Goal: Transaction & Acquisition: Purchase product/service

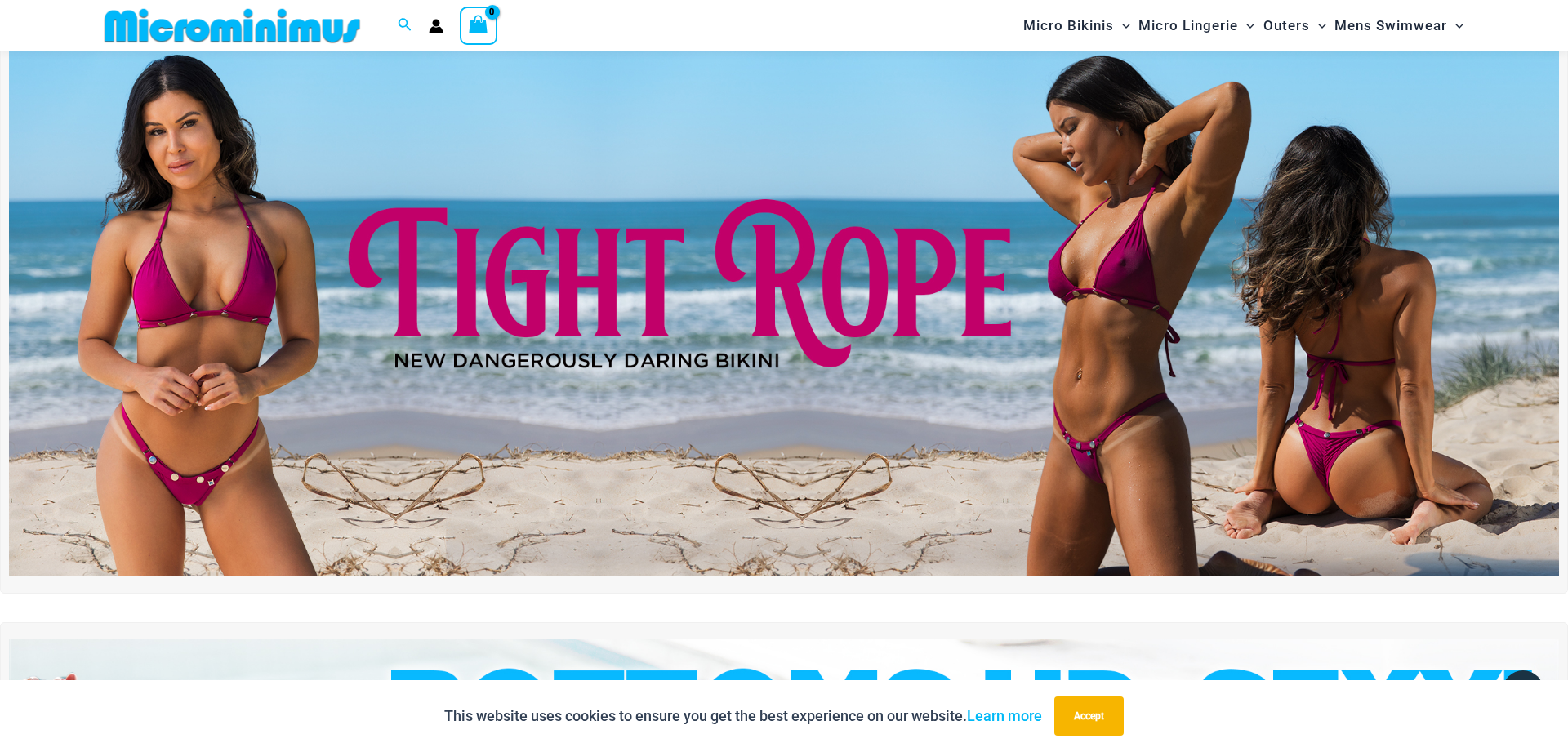
scroll to position [321, 0]
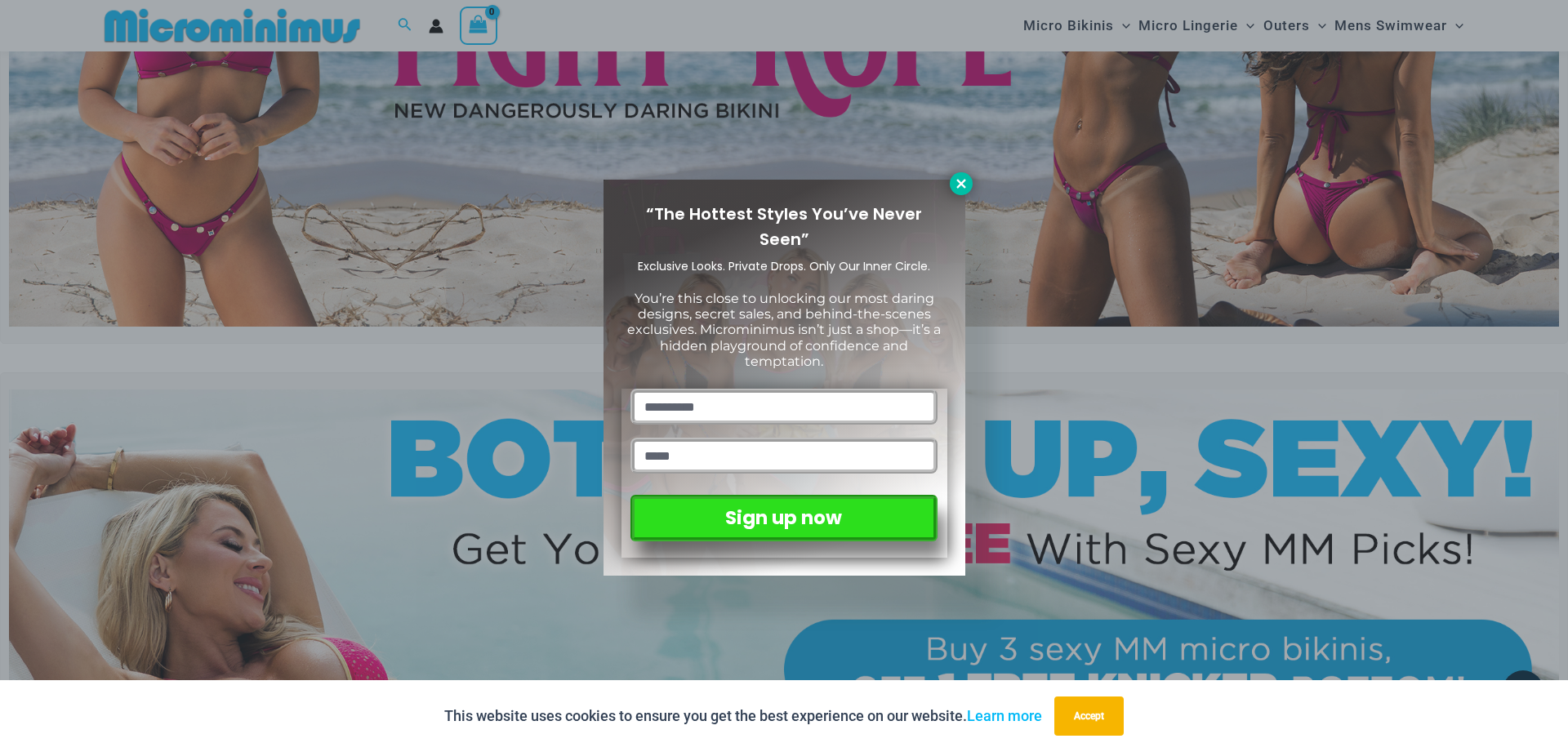
click at [963, 186] on icon at bounding box center [961, 183] width 9 height 9
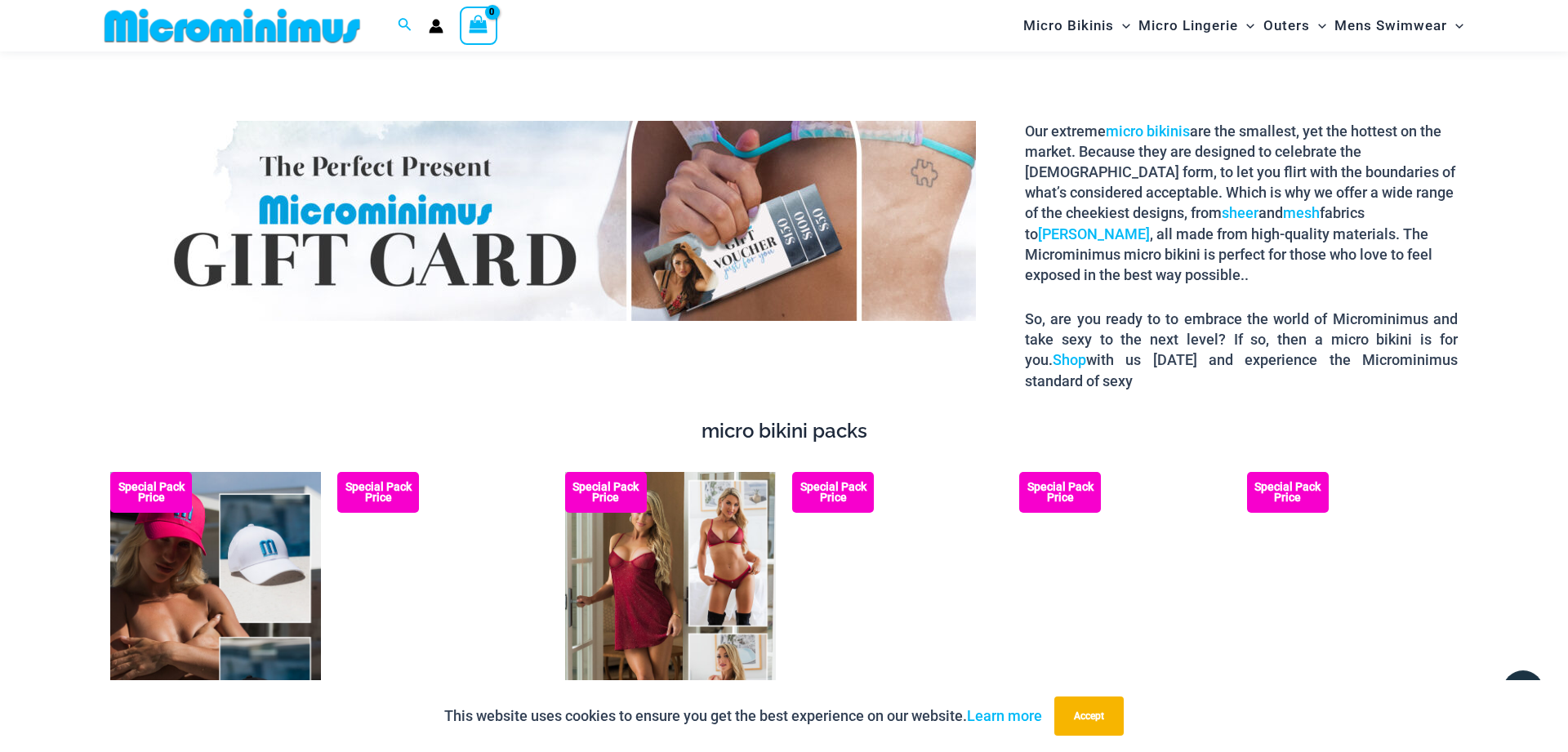
scroll to position [2903, 0]
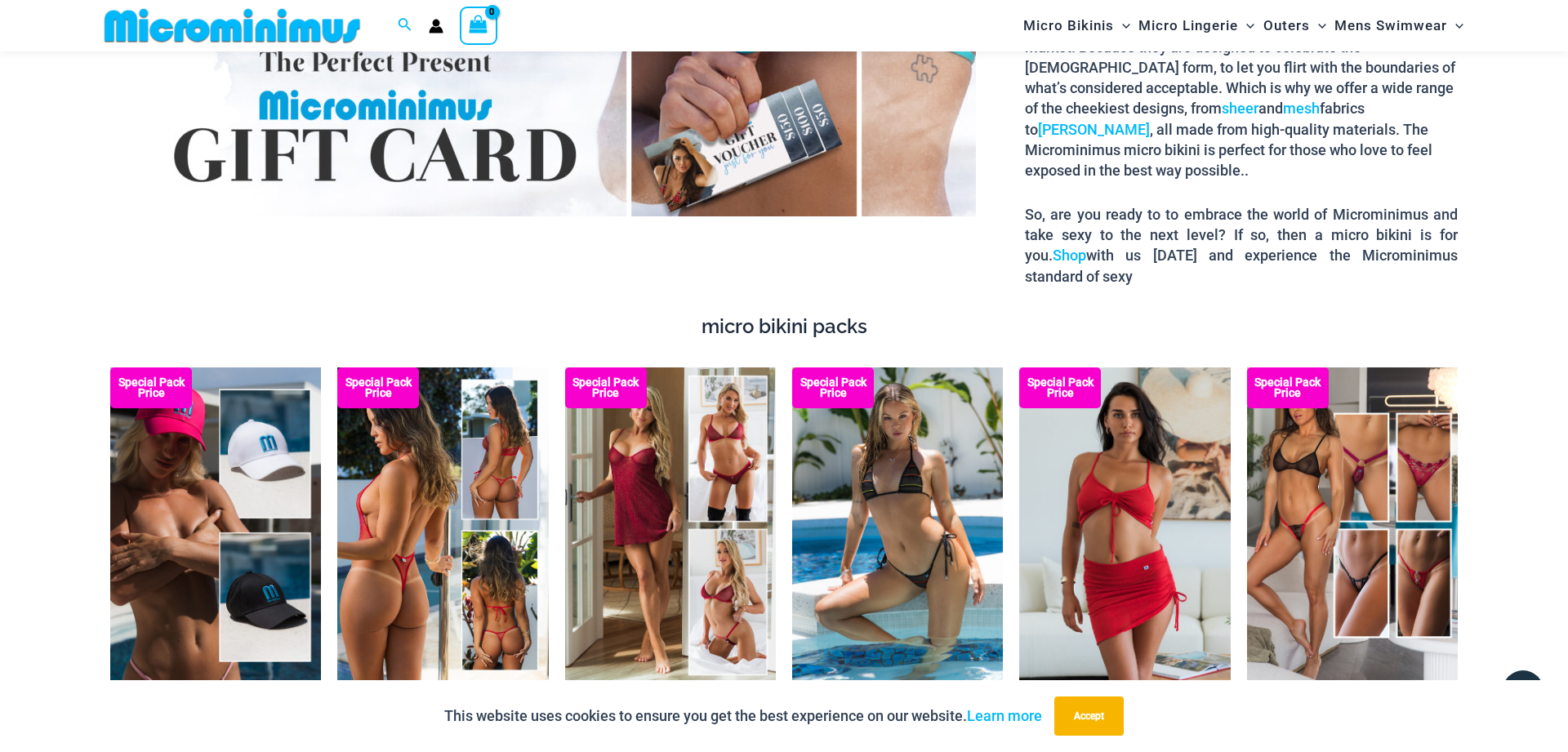
click at [444, 456] on img at bounding box center [442, 525] width 211 height 316
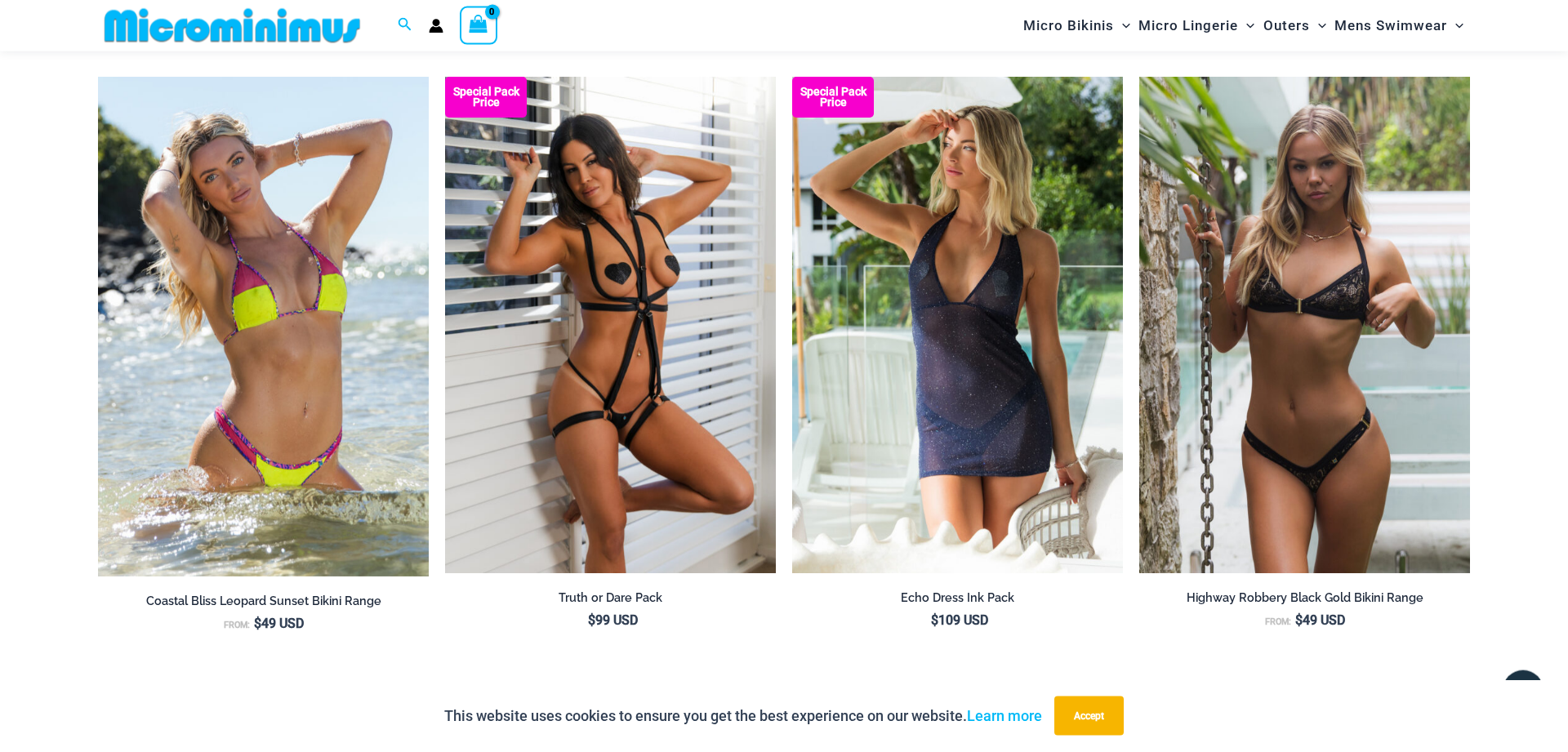
scroll to position [2070, 0]
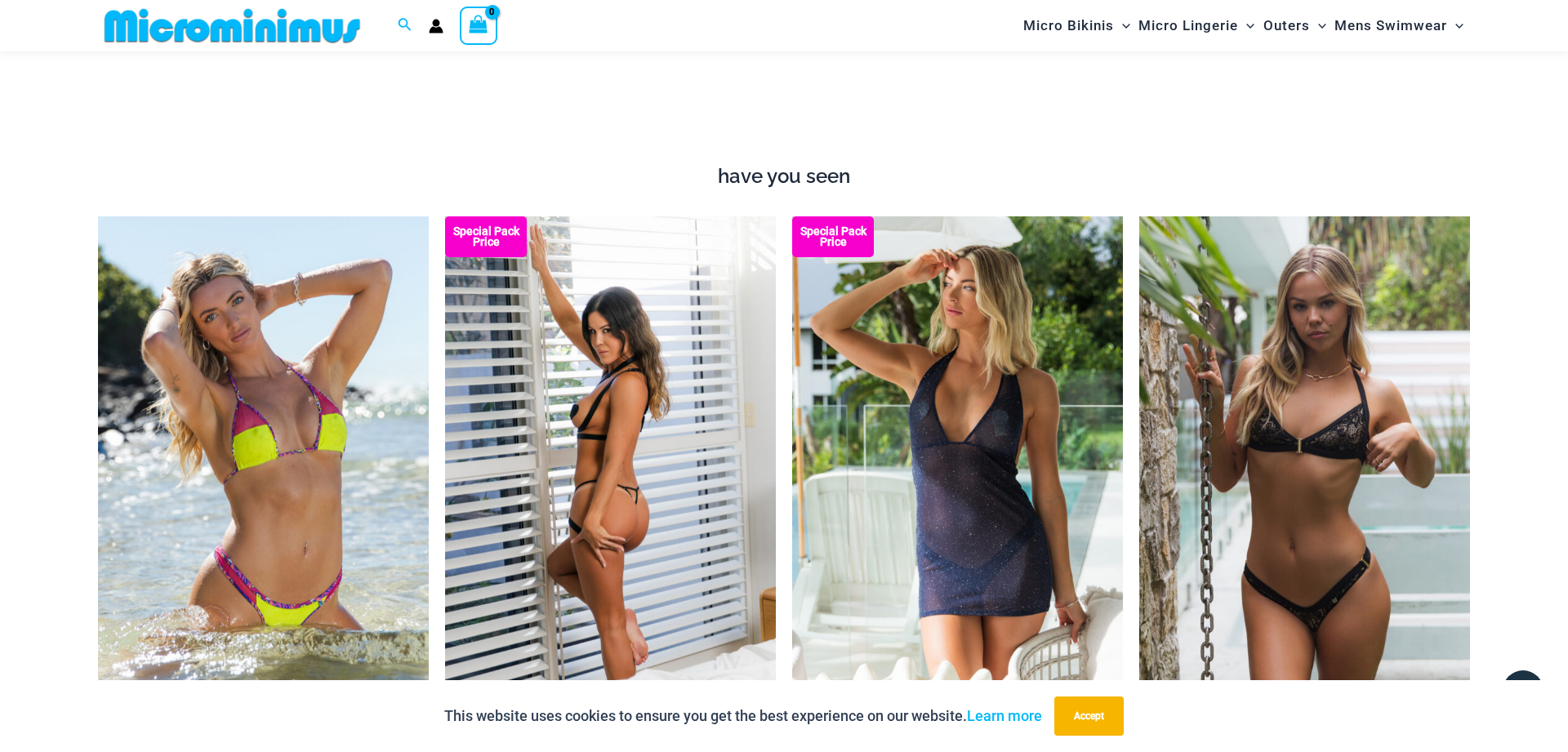
click at [604, 350] on img at bounding box center [611, 464] width 331 height 496
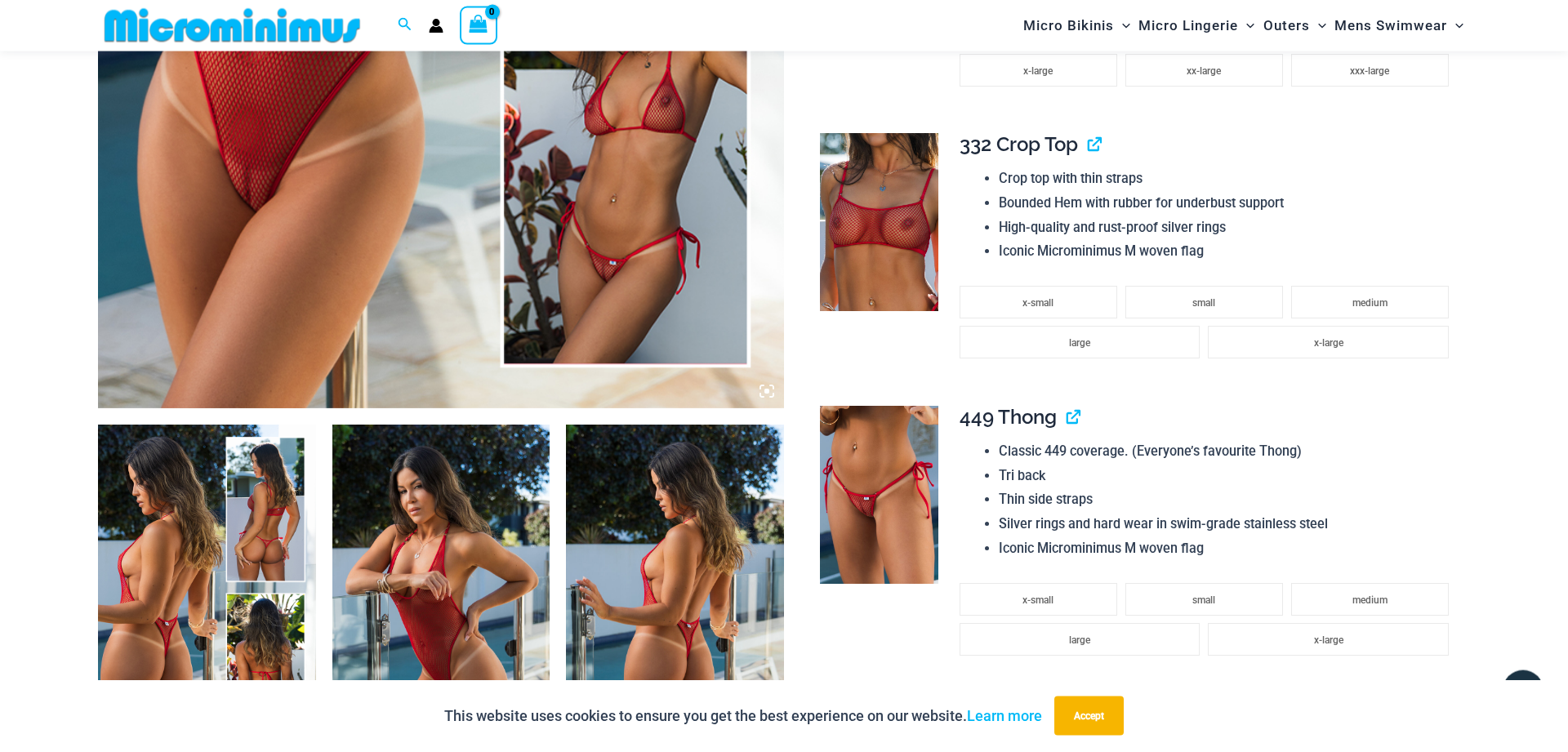
scroll to position [902, 0]
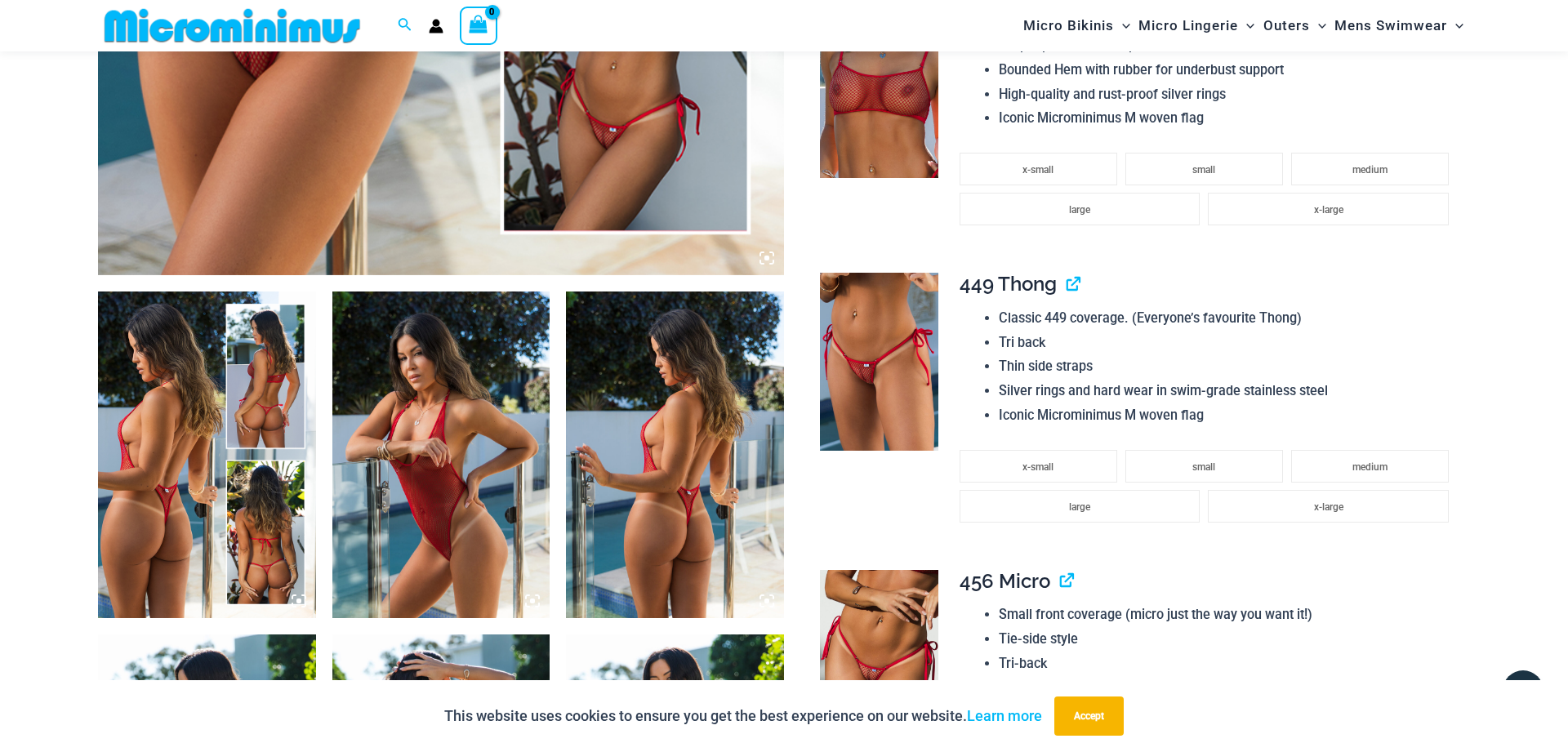
click at [185, 396] on img at bounding box center [207, 454] width 218 height 327
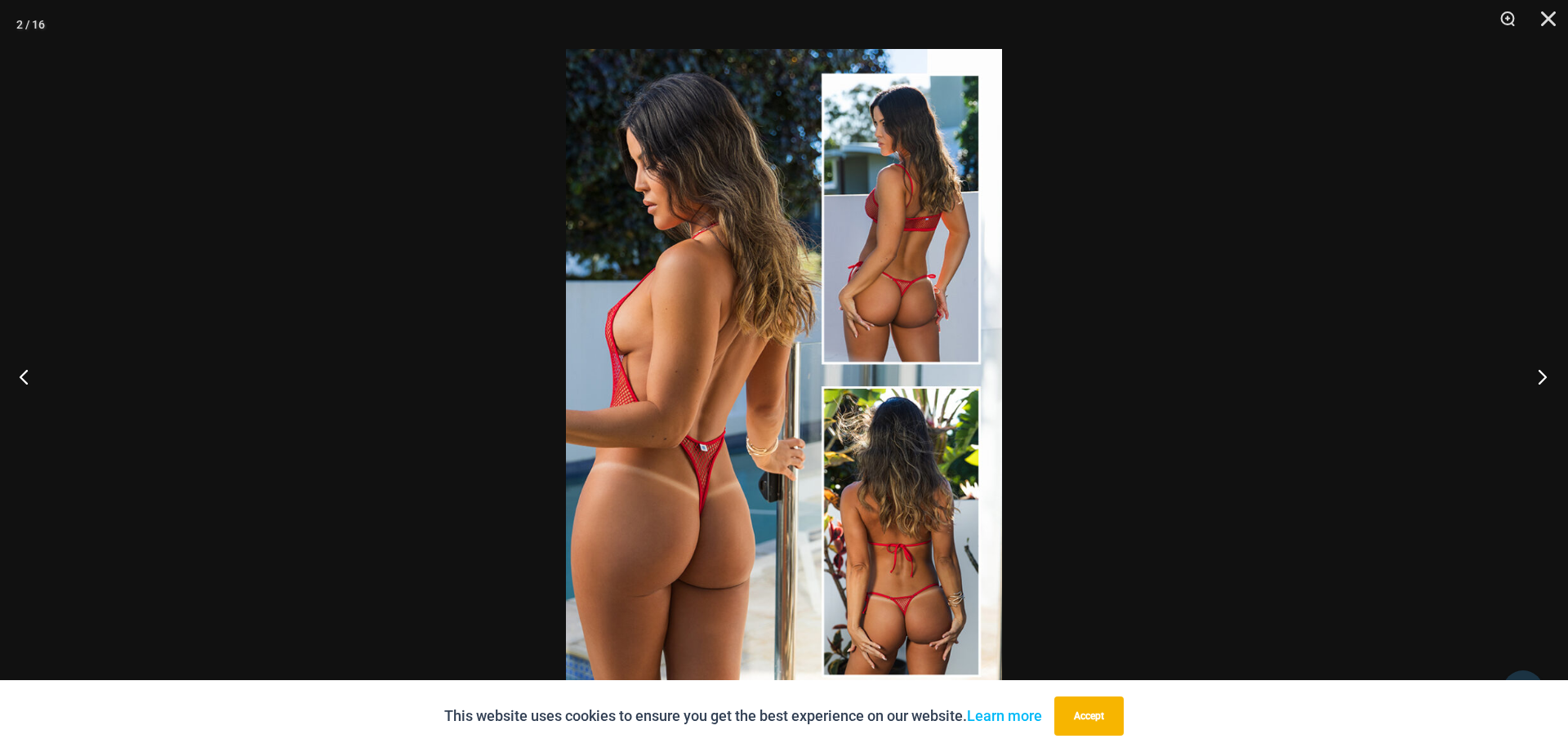
click at [1545, 382] on button "Next" at bounding box center [1537, 376] width 61 height 81
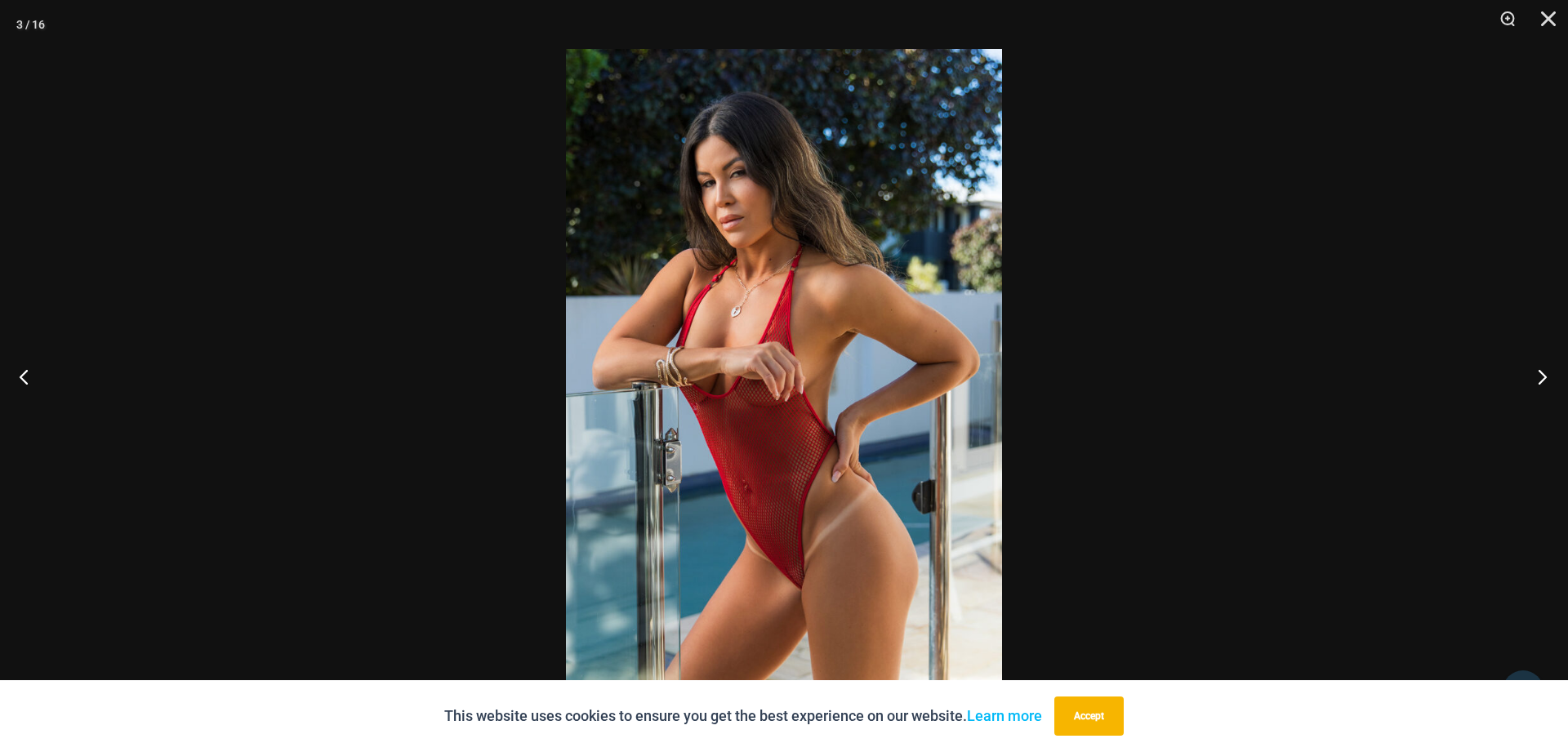
click at [1543, 382] on button "Next" at bounding box center [1537, 376] width 61 height 81
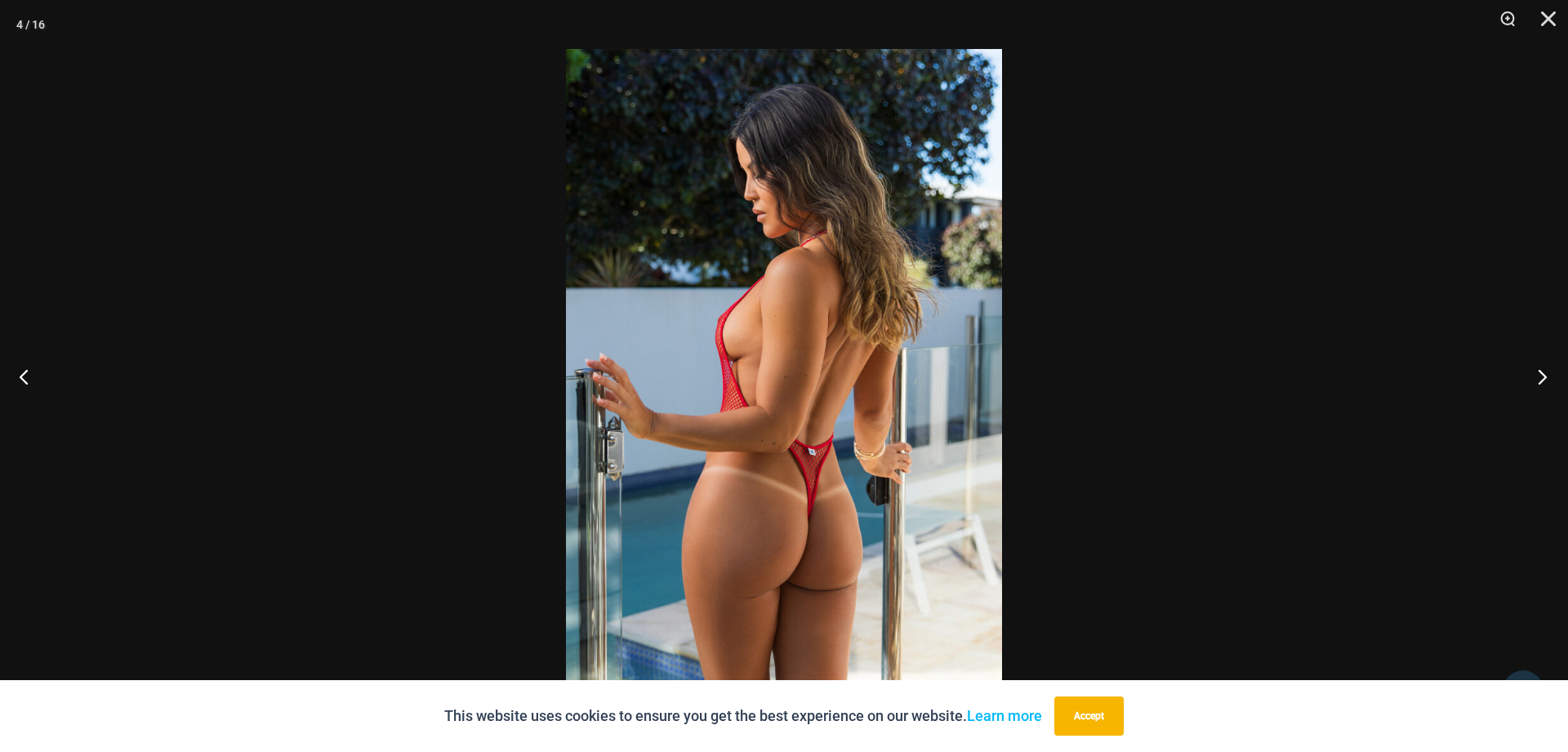
click at [1542, 381] on button "Next" at bounding box center [1537, 376] width 61 height 81
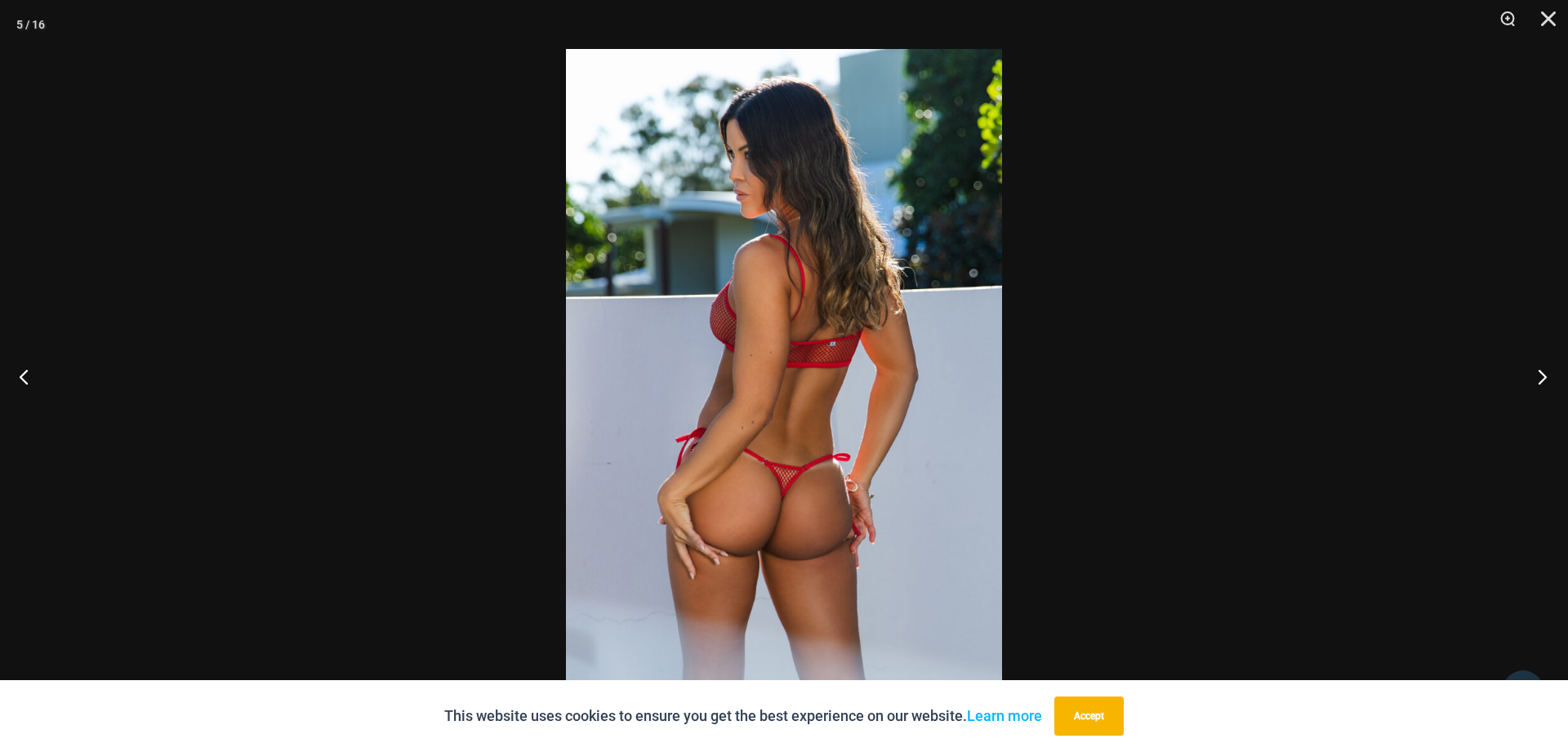
click at [1542, 381] on button "Next" at bounding box center [1537, 376] width 61 height 81
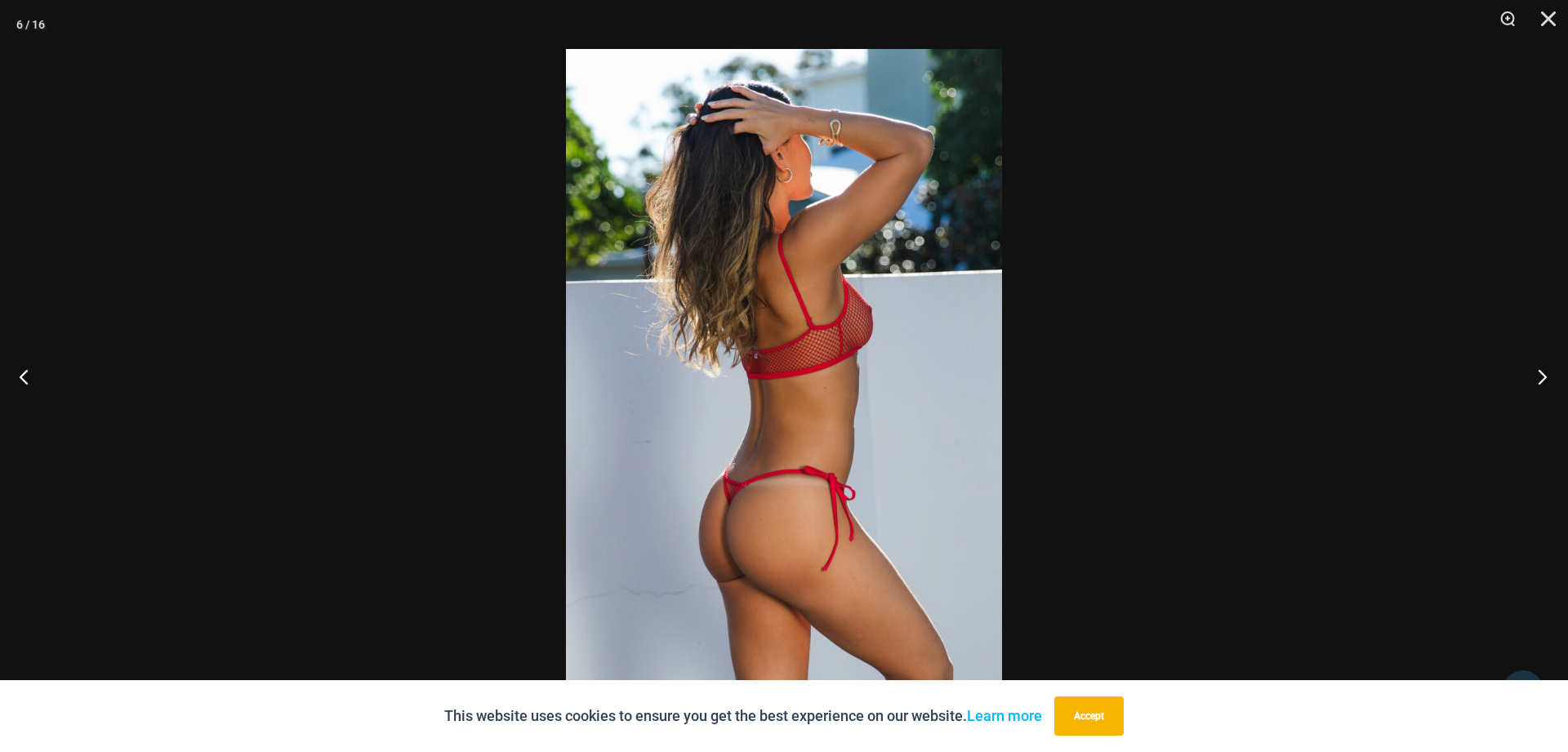
click at [1542, 381] on button "Next" at bounding box center [1537, 376] width 61 height 81
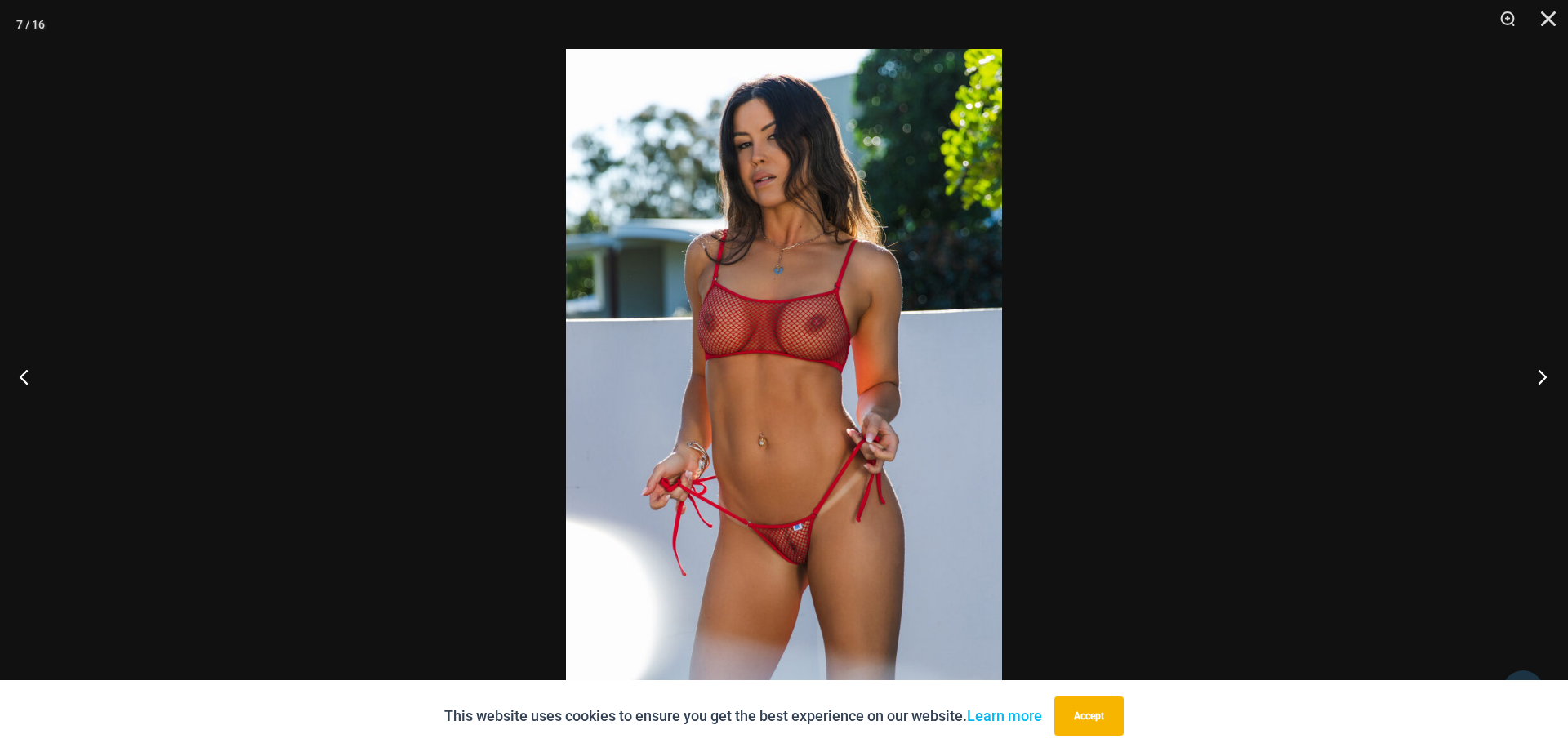
click at [1542, 381] on button "Next" at bounding box center [1537, 376] width 61 height 81
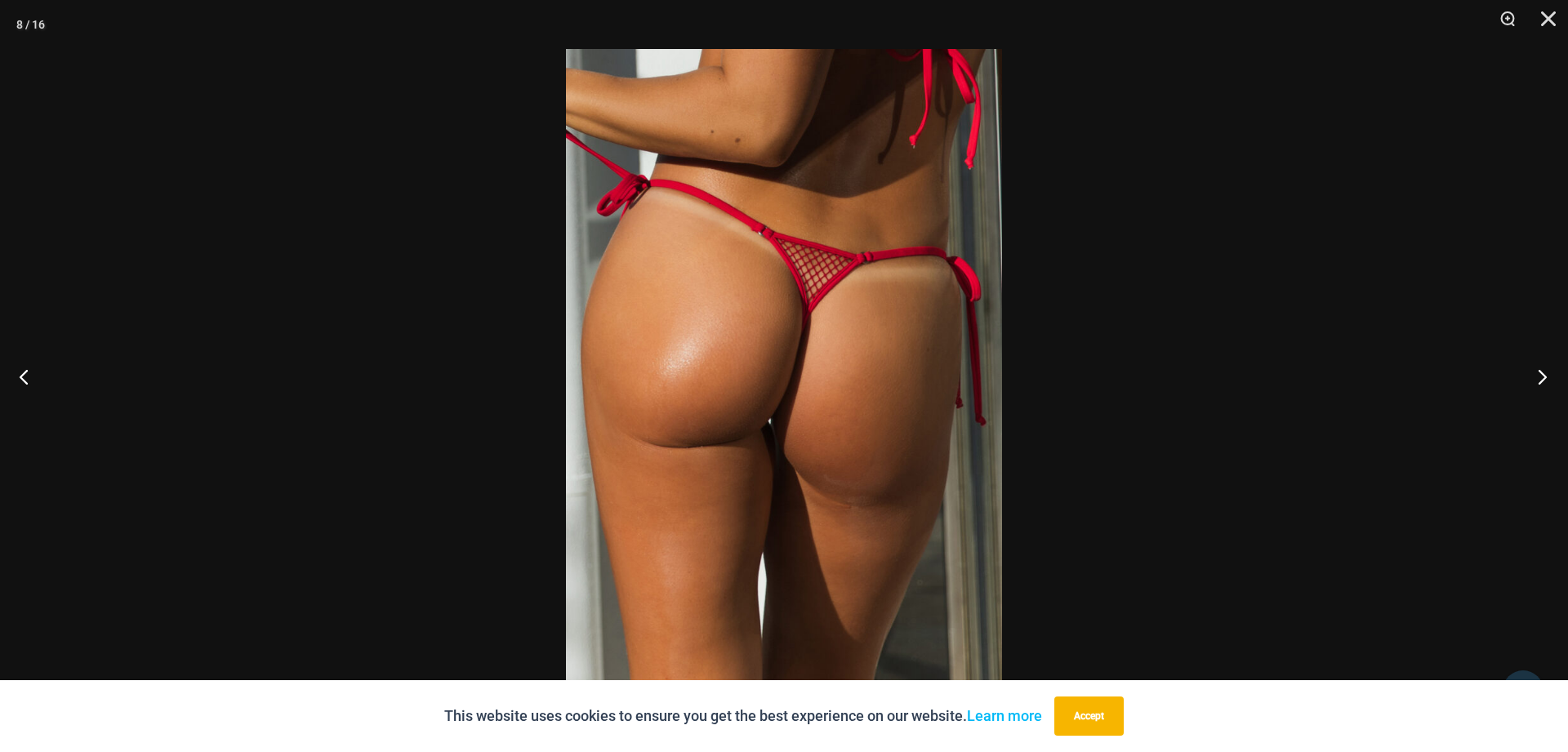
click at [1542, 381] on button "Next" at bounding box center [1537, 376] width 61 height 81
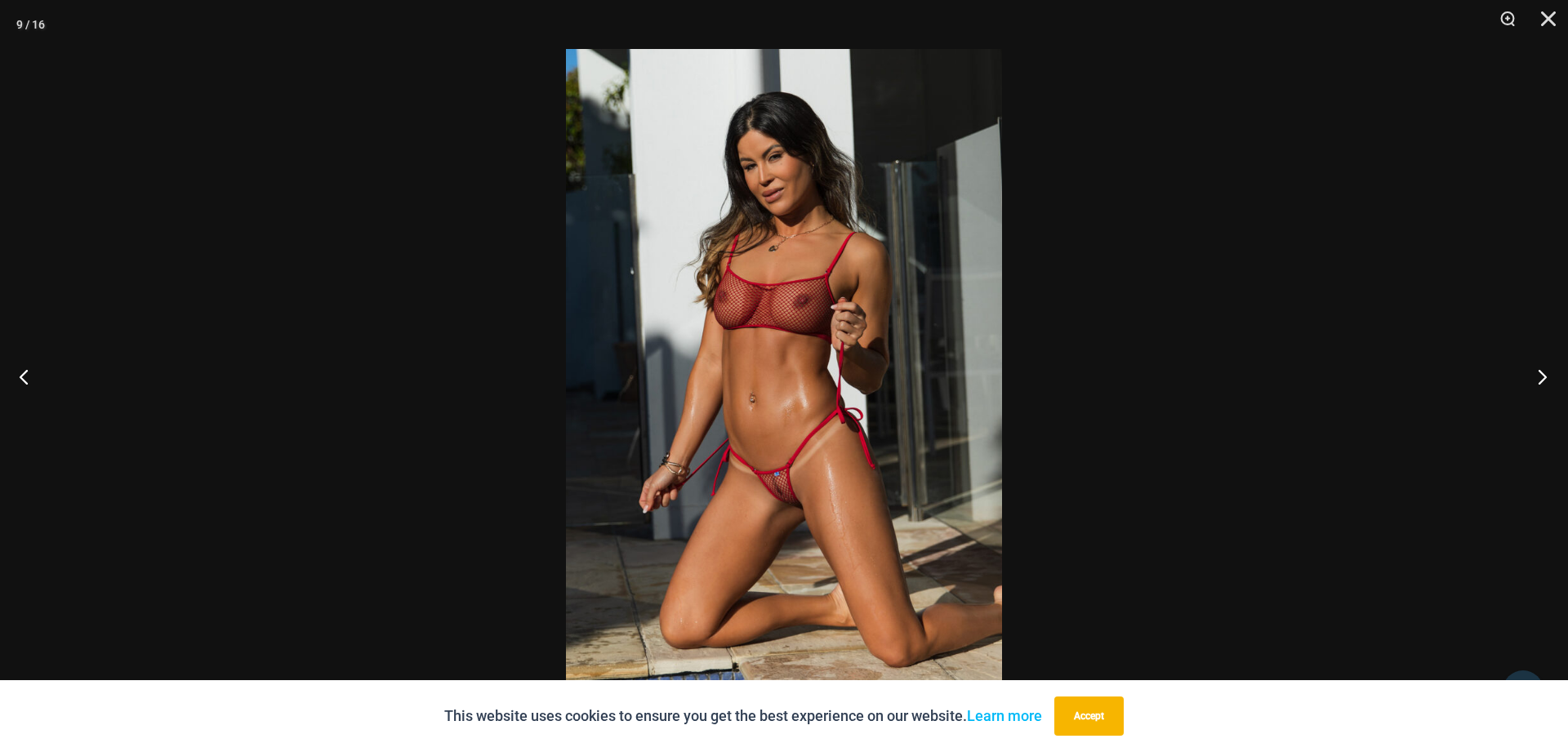
click at [1542, 381] on button "Next" at bounding box center [1537, 376] width 61 height 81
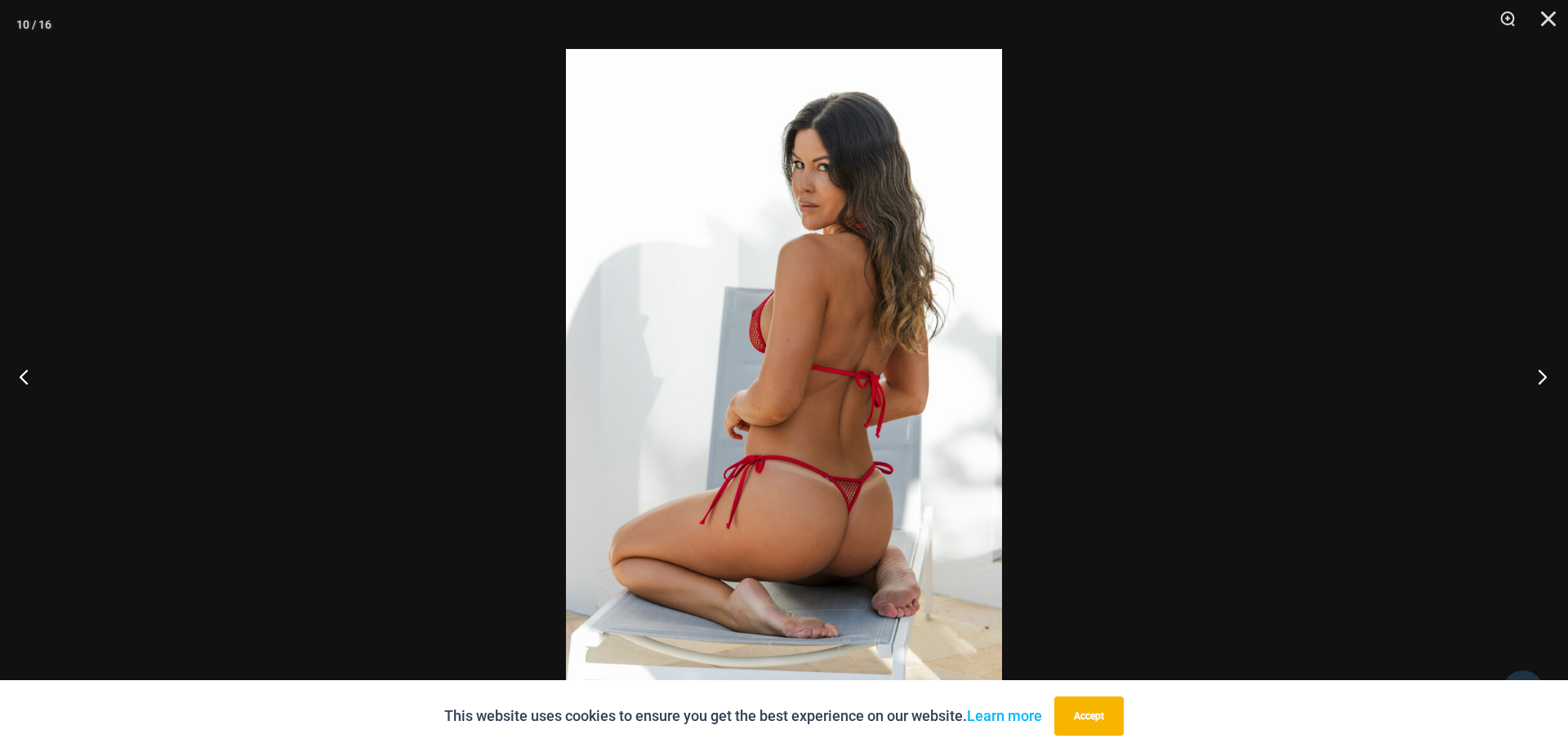
click at [1542, 381] on button "Next" at bounding box center [1537, 376] width 61 height 81
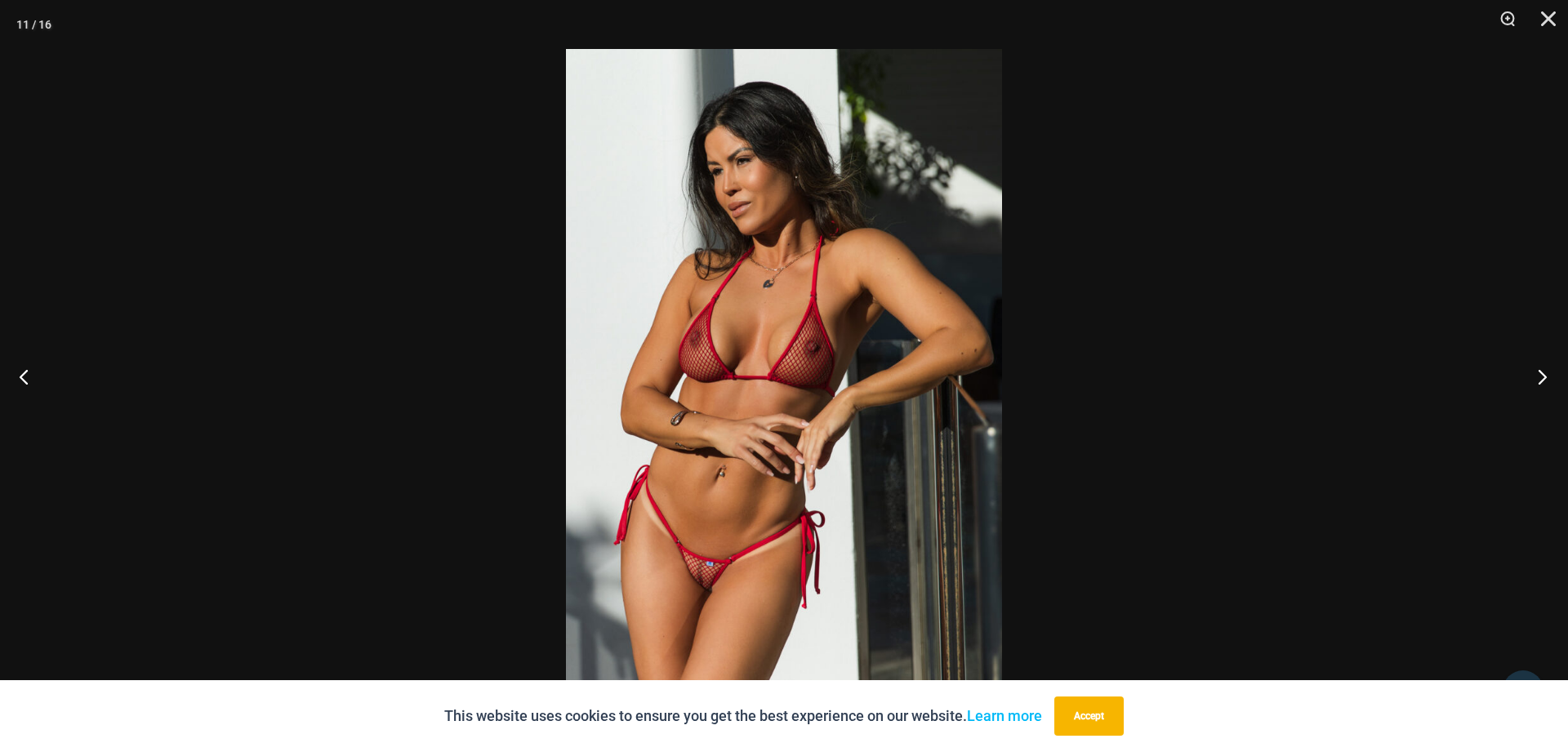
click at [1542, 381] on button "Next" at bounding box center [1537, 376] width 61 height 81
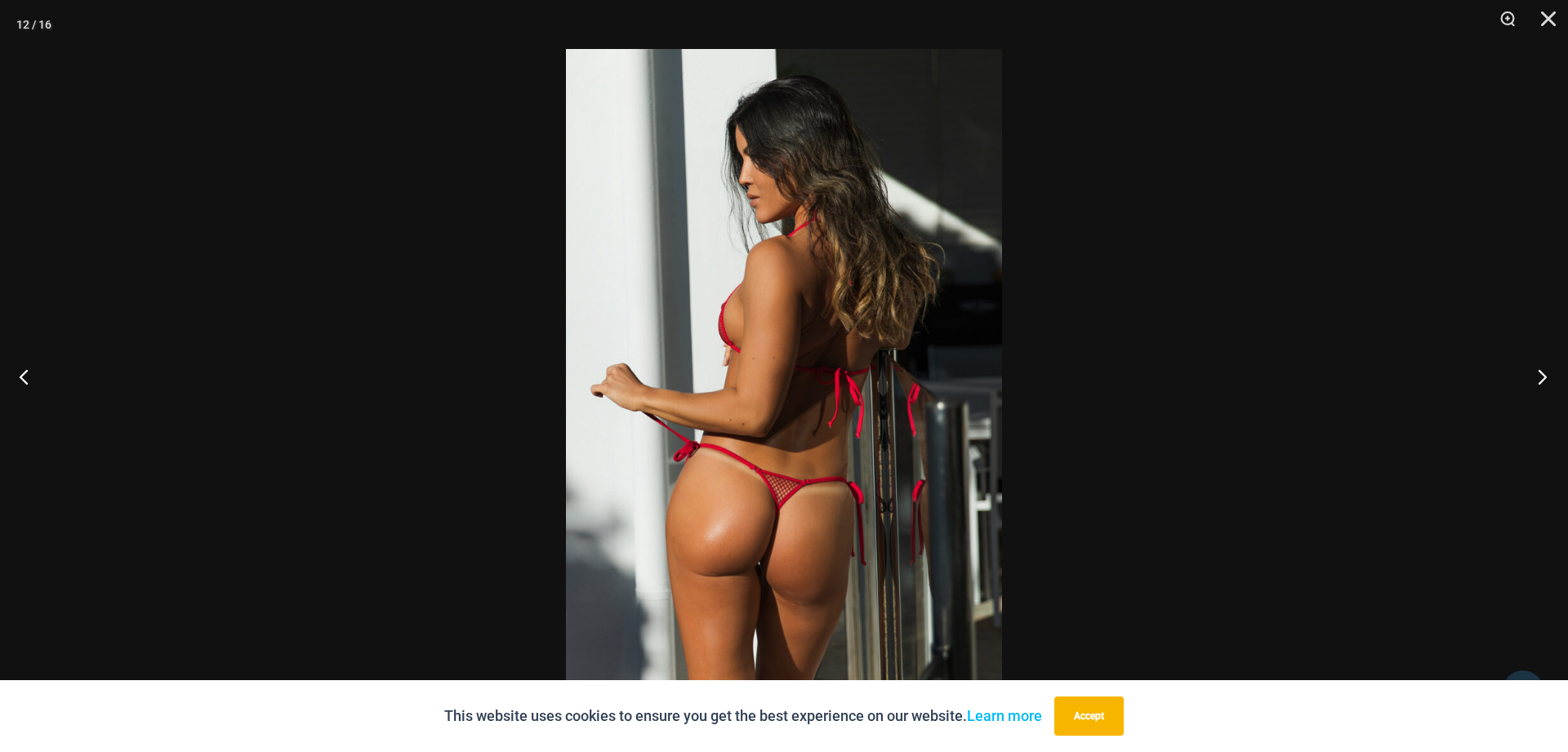
click at [1542, 381] on button "Next" at bounding box center [1537, 376] width 61 height 81
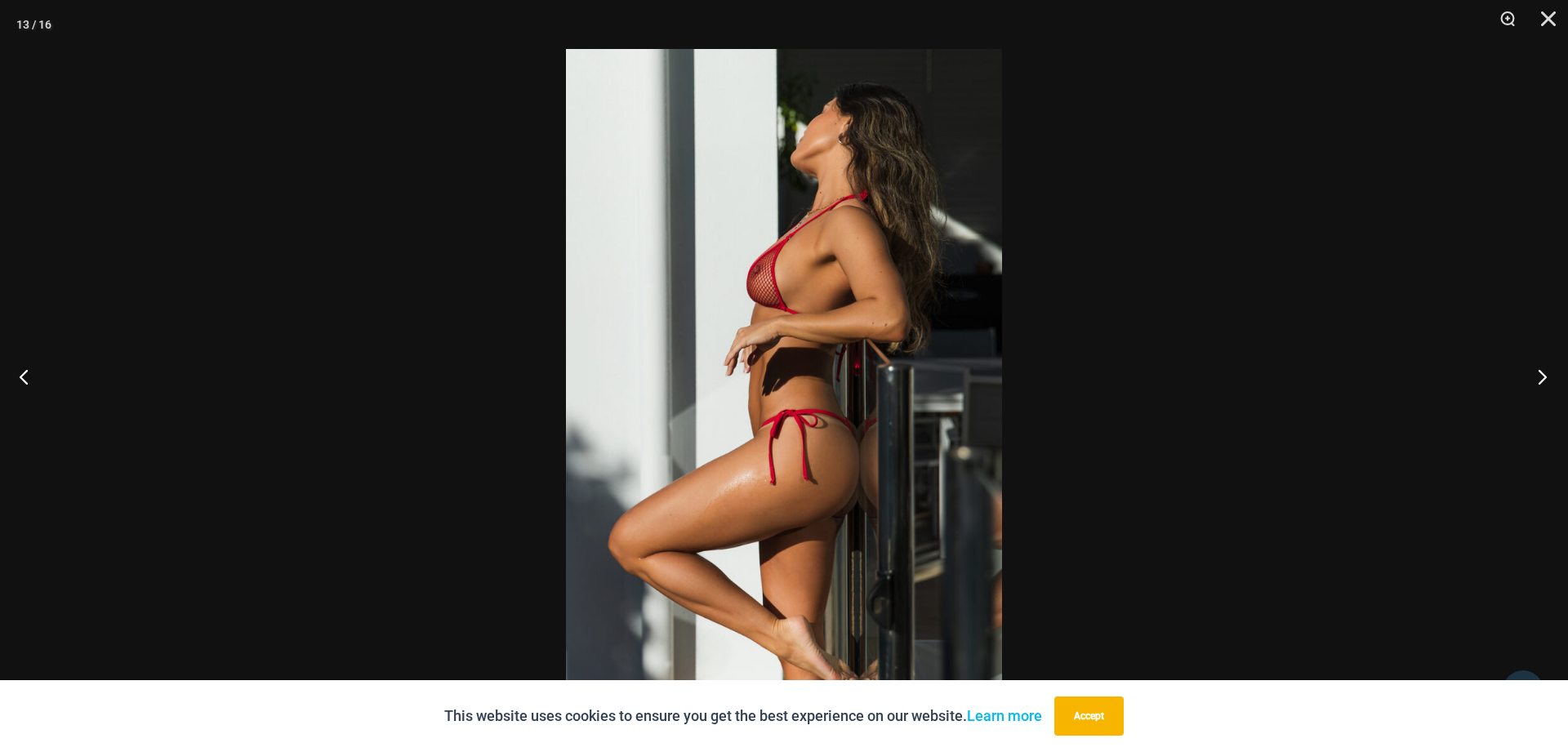
click at [1542, 381] on button "Next" at bounding box center [1537, 376] width 61 height 81
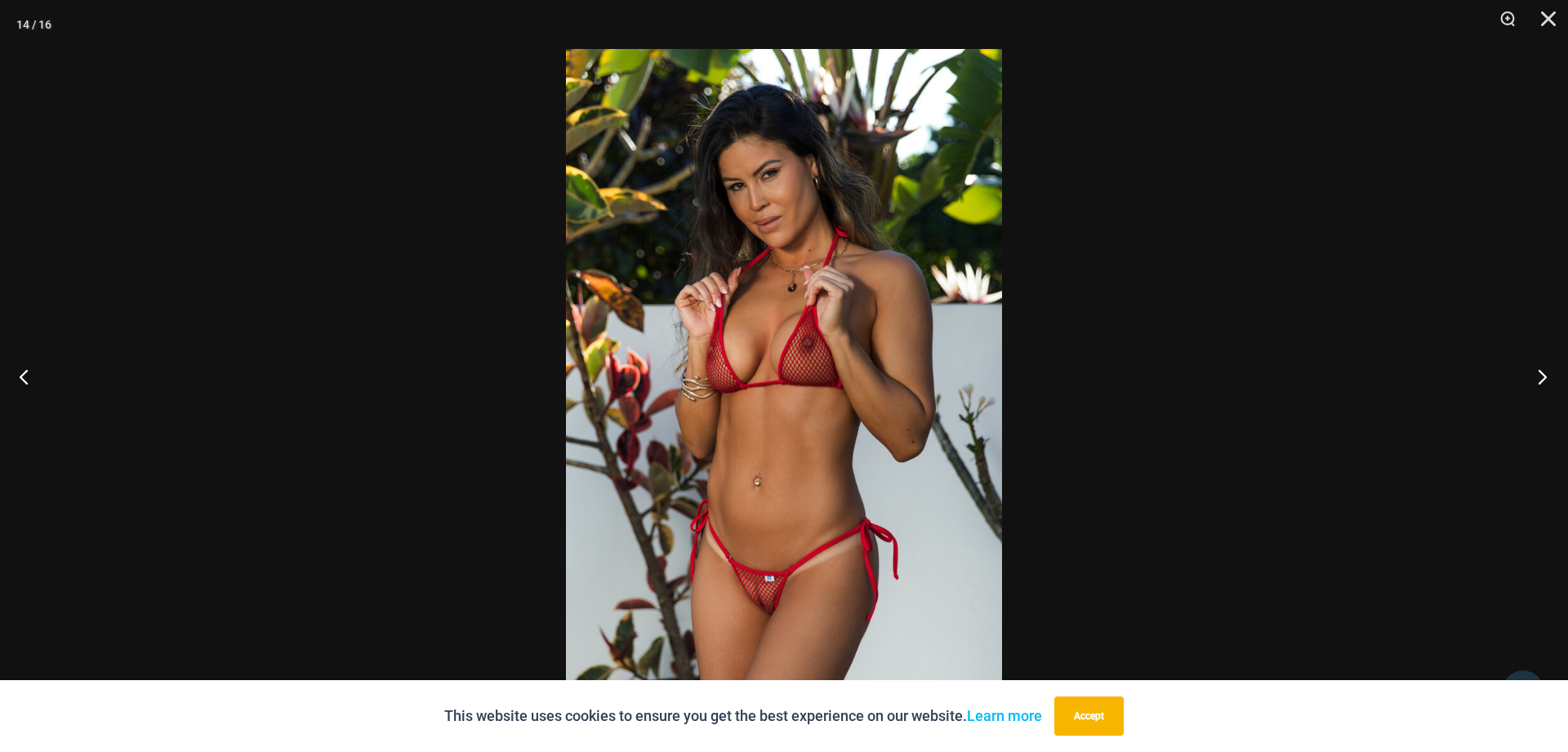
click at [1542, 381] on button "Next" at bounding box center [1537, 376] width 61 height 81
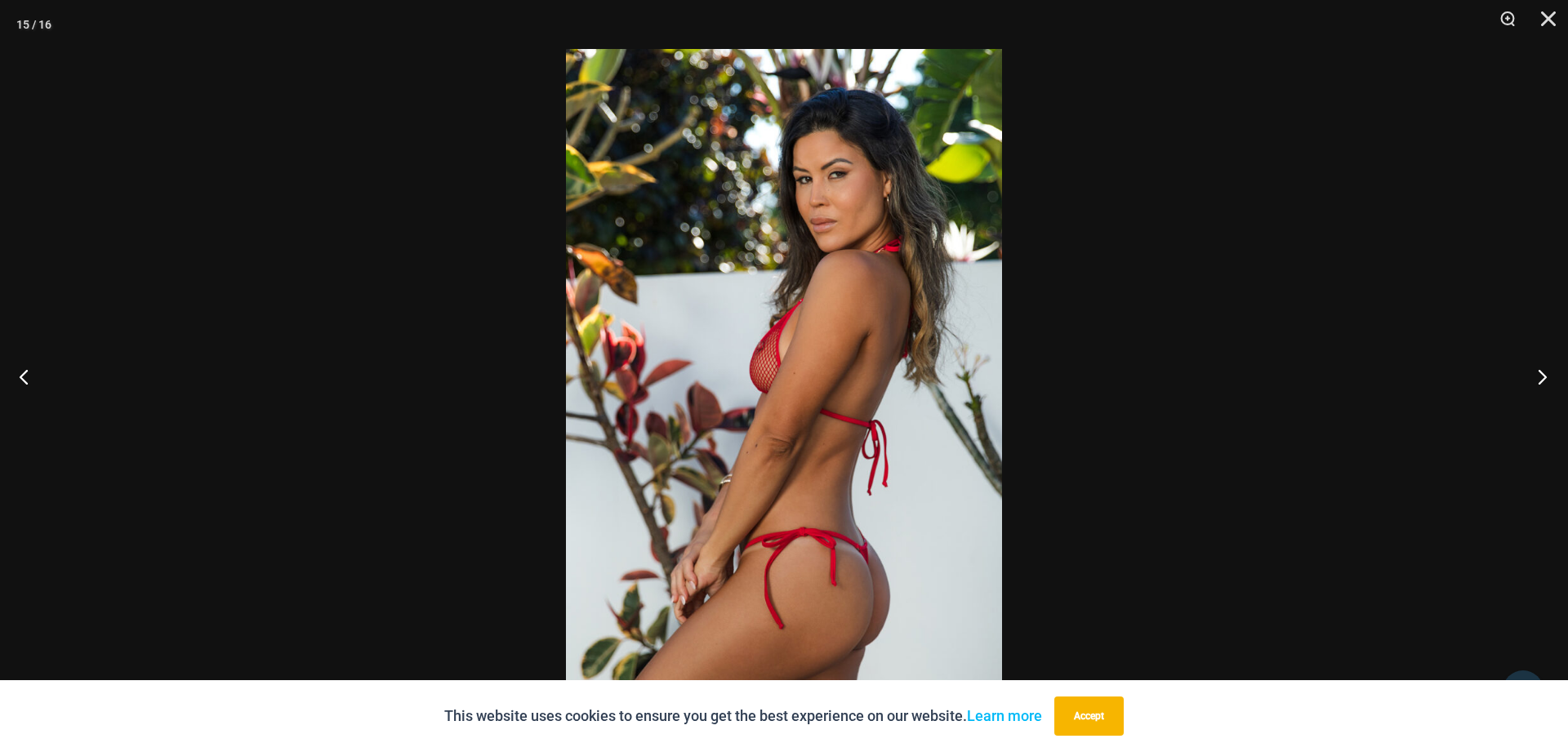
click at [1542, 381] on button "Next" at bounding box center [1537, 376] width 61 height 81
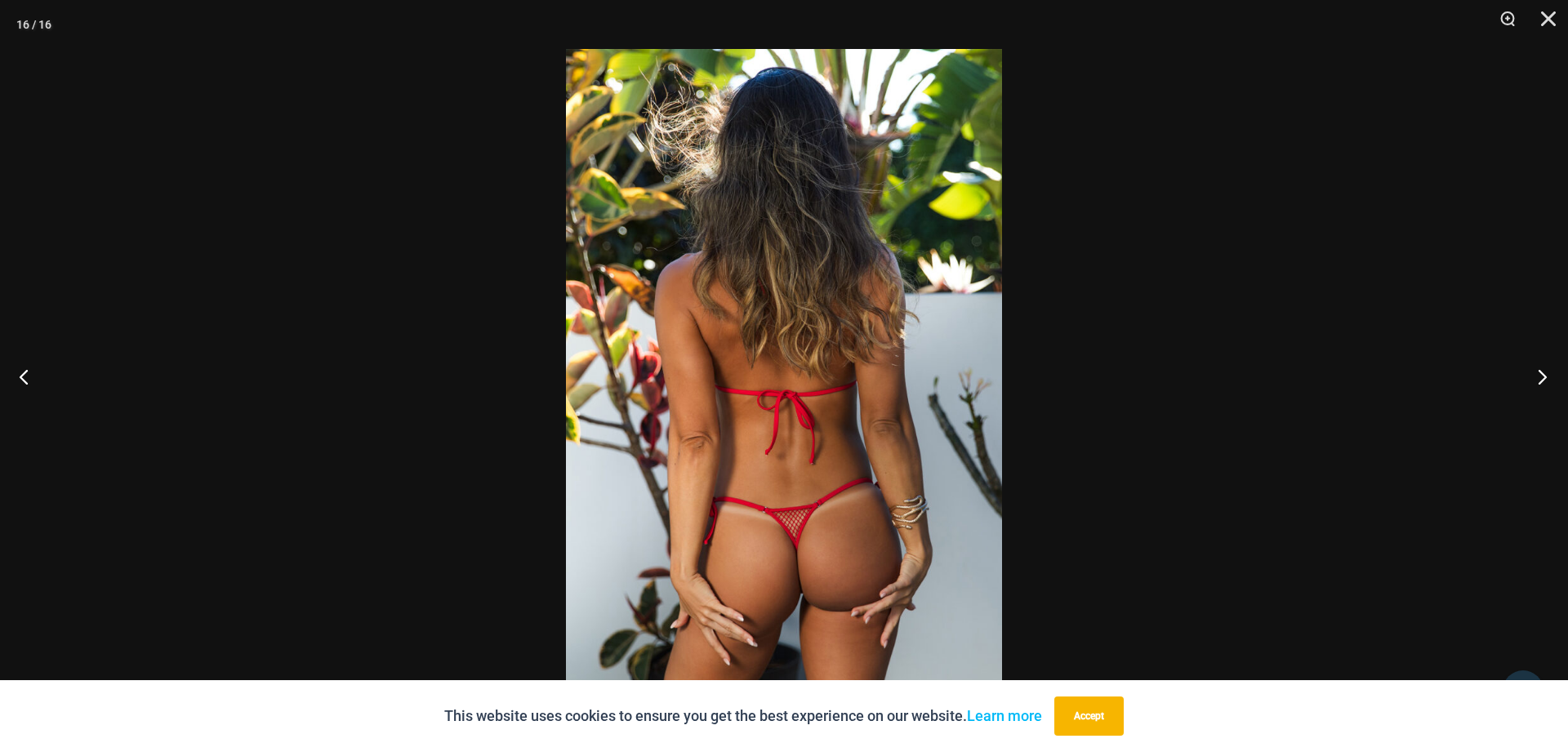
click at [1542, 381] on button "Next" at bounding box center [1537, 376] width 61 height 81
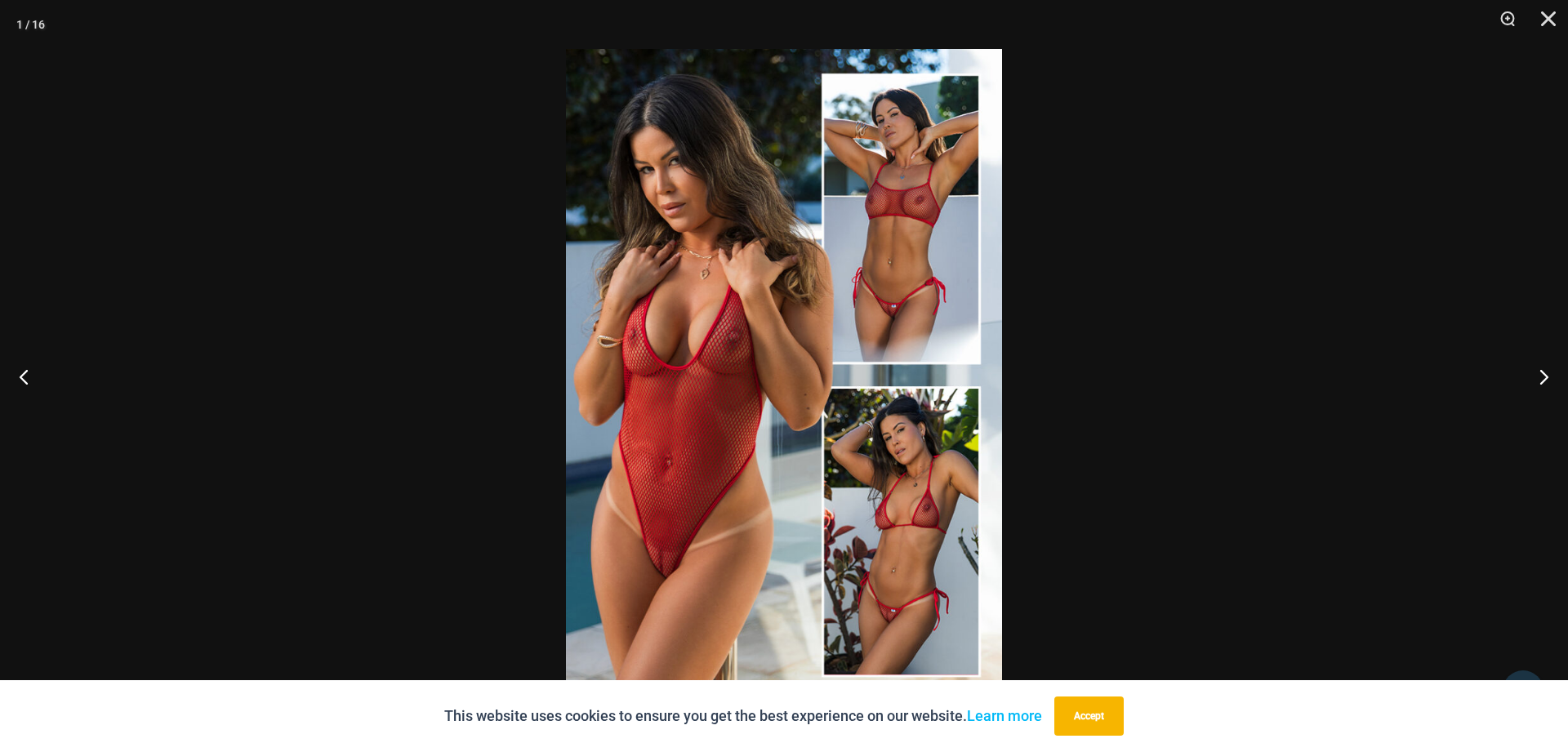
click at [841, 259] on img at bounding box center [784, 376] width 436 height 654
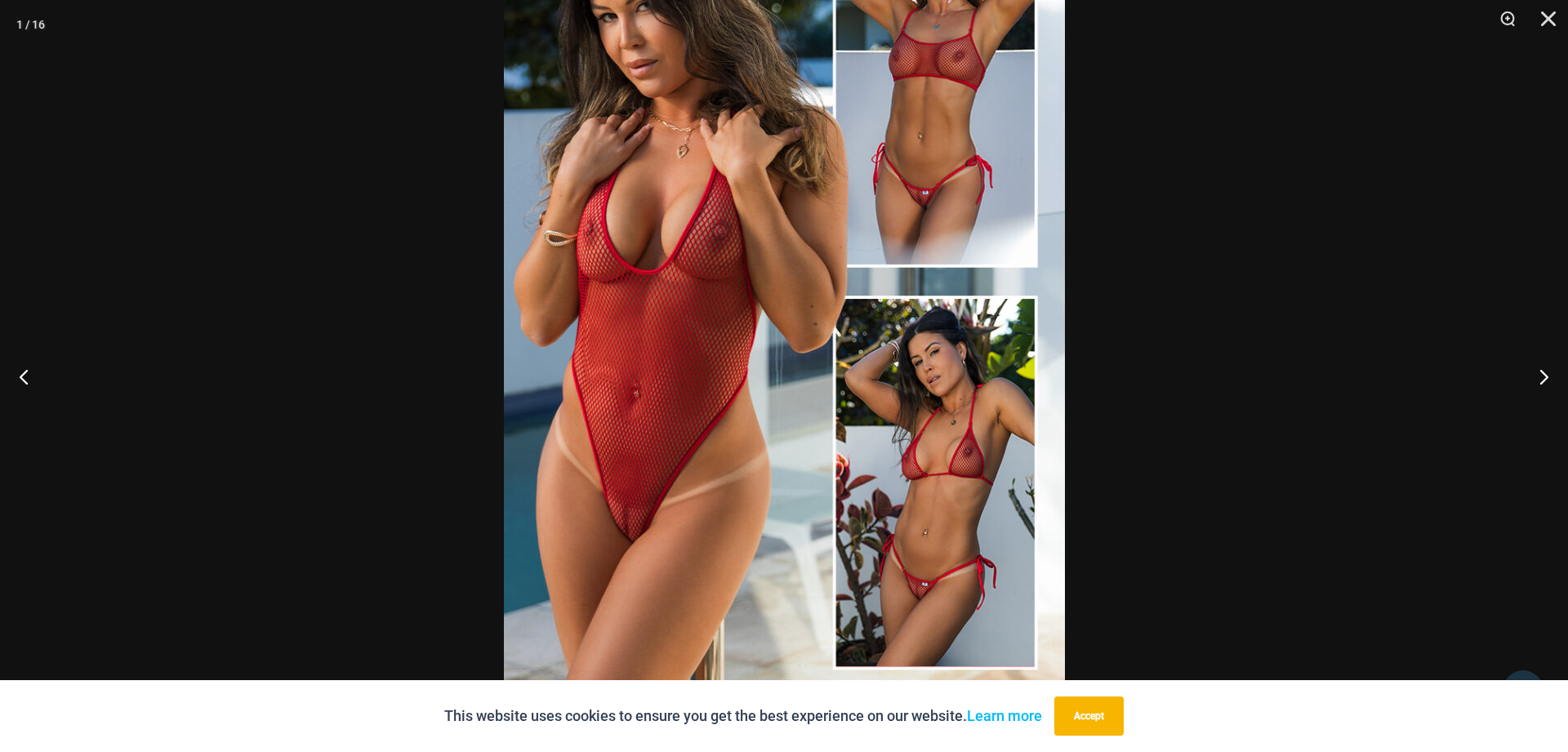
click at [756, 376] on img at bounding box center [784, 282] width 562 height 840
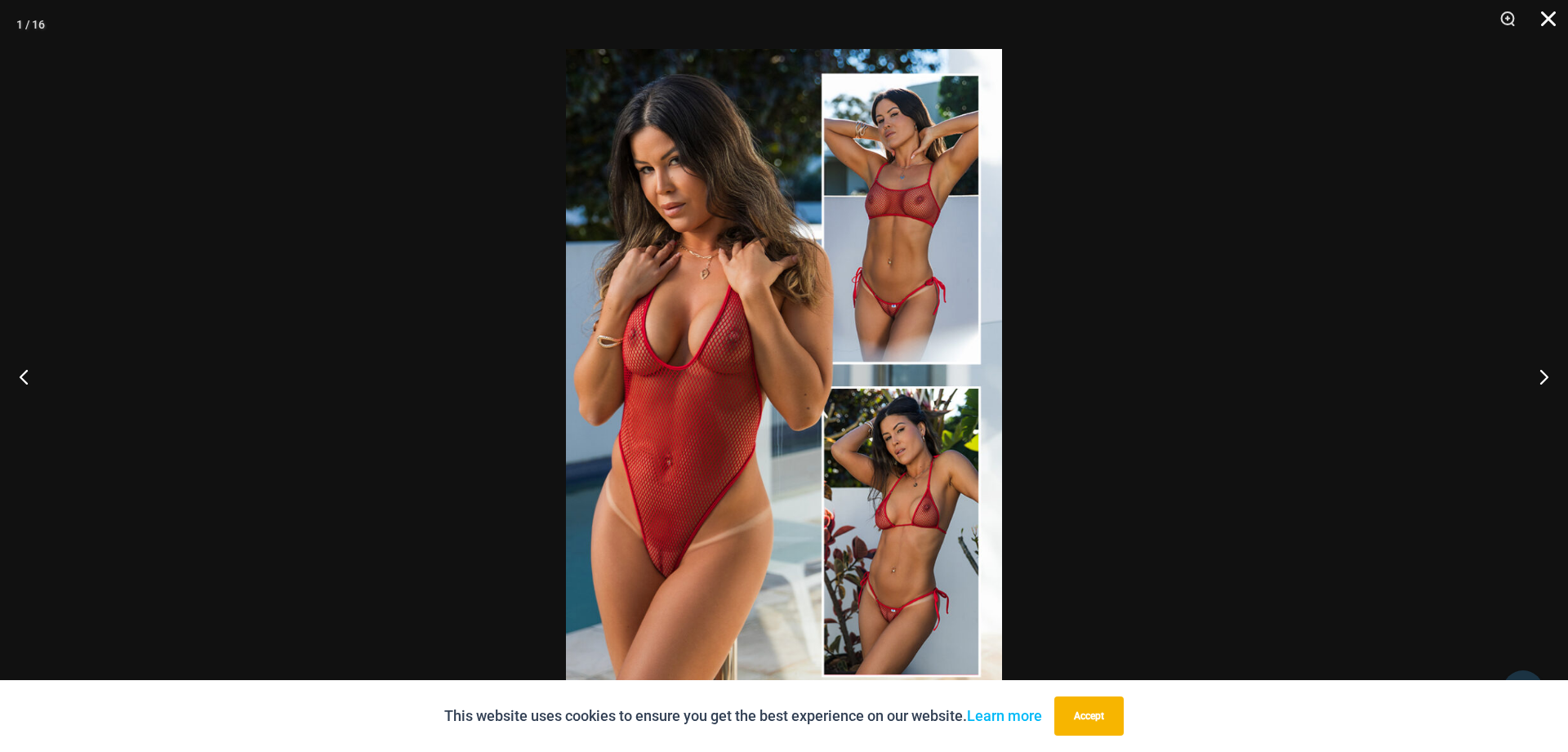
click at [1546, 16] on button "Close" at bounding box center [1543, 25] width 41 height 49
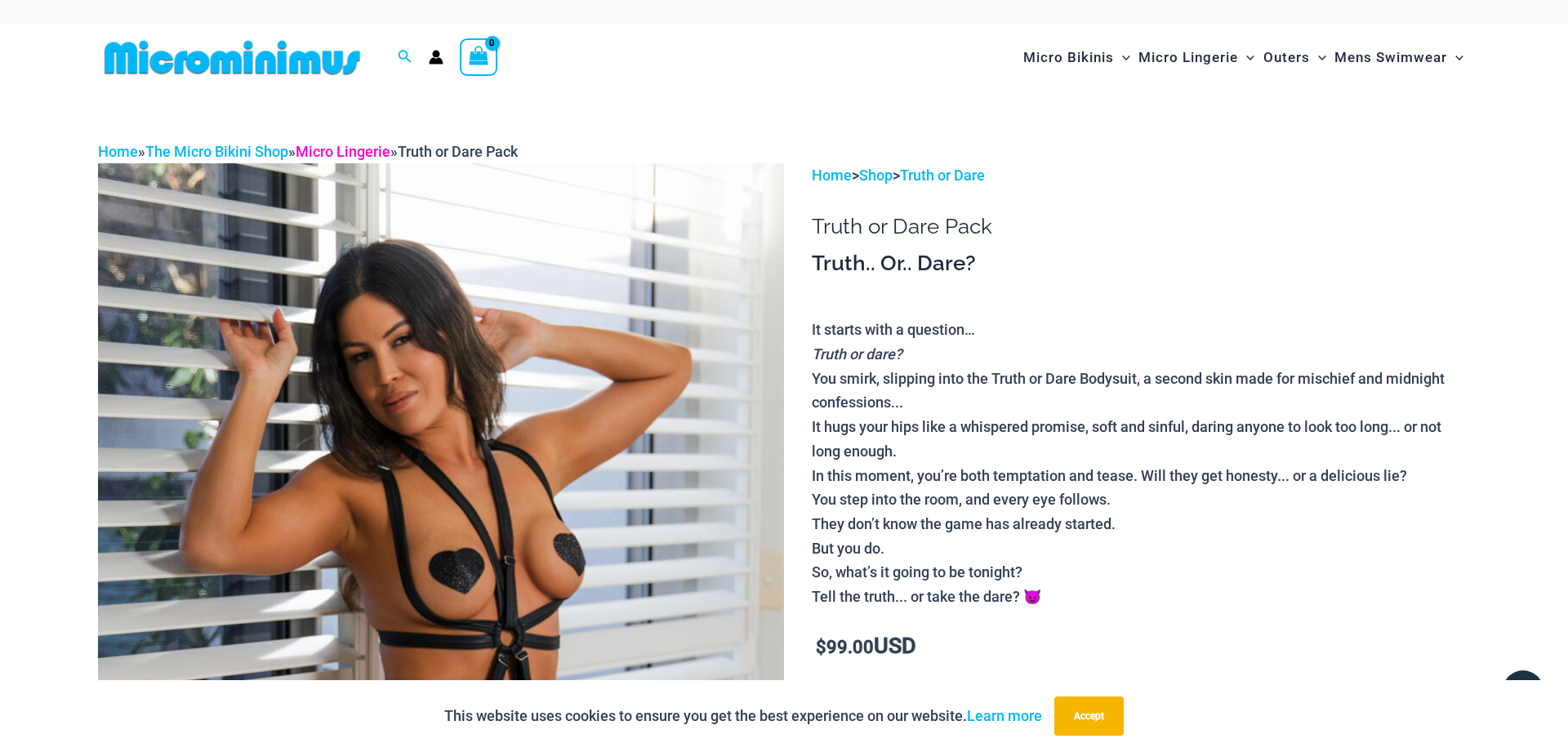
click at [372, 151] on link "Micro Lingerie" at bounding box center [343, 151] width 95 height 18
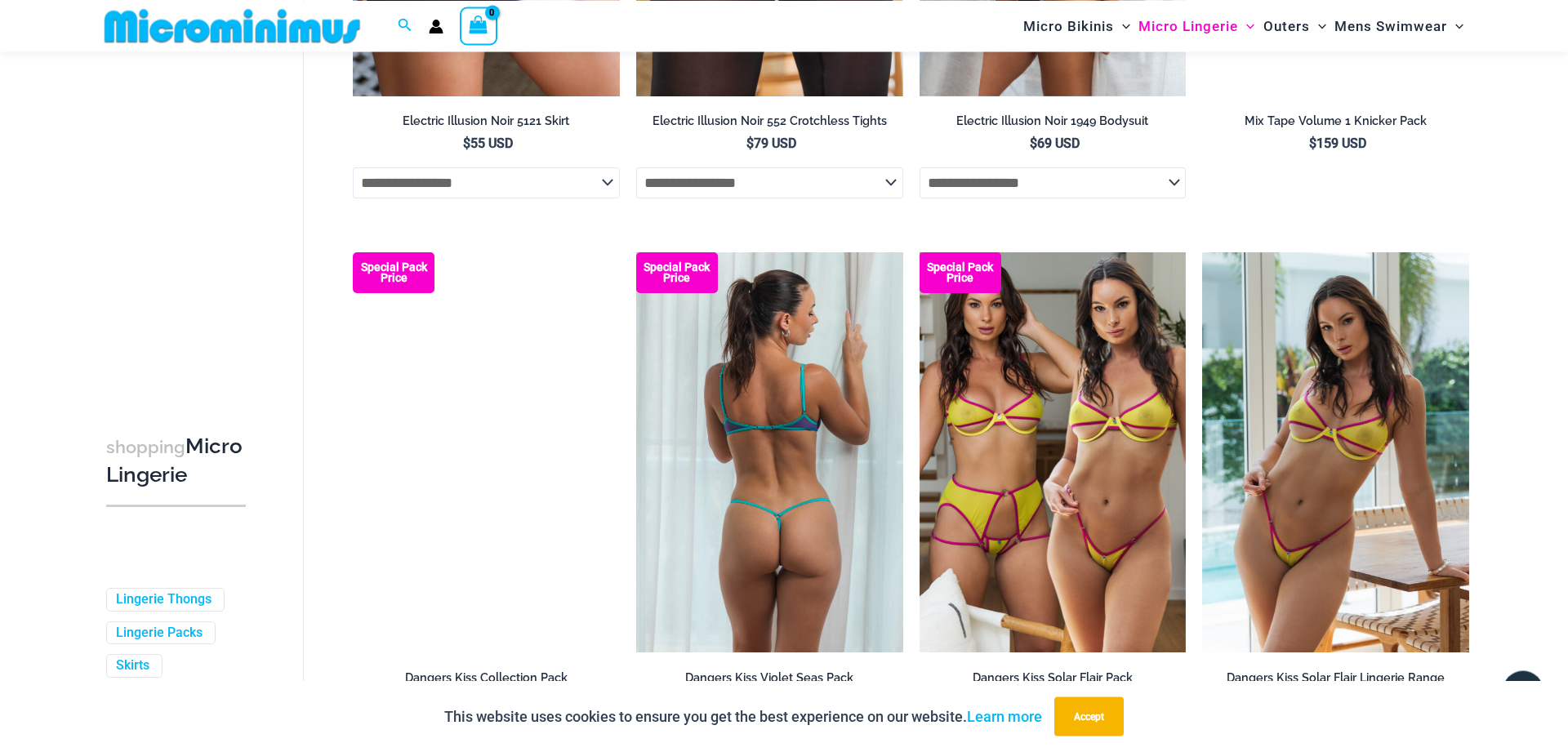
scroll to position [4066, 0]
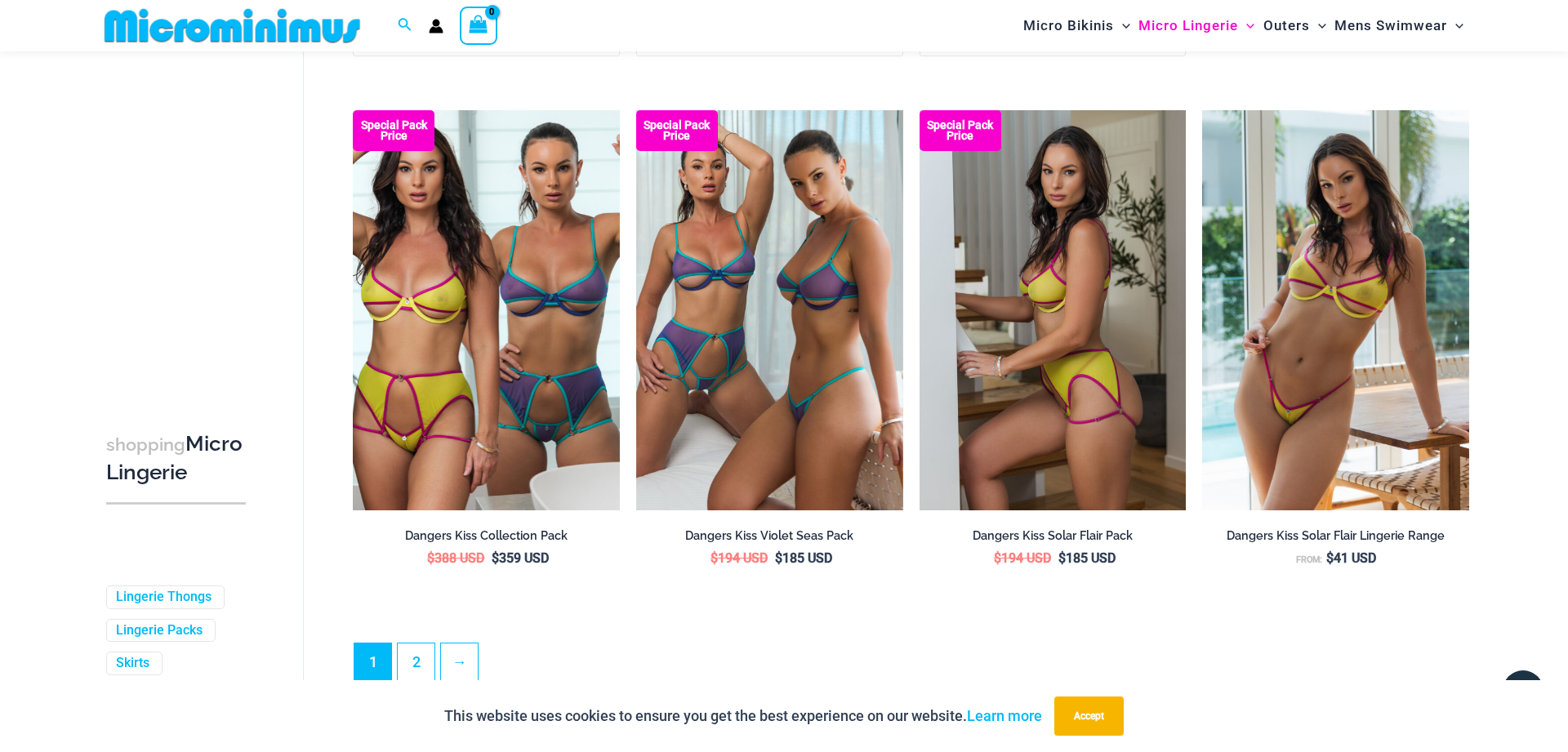
click at [1034, 309] on img at bounding box center [1053, 310] width 267 height 400
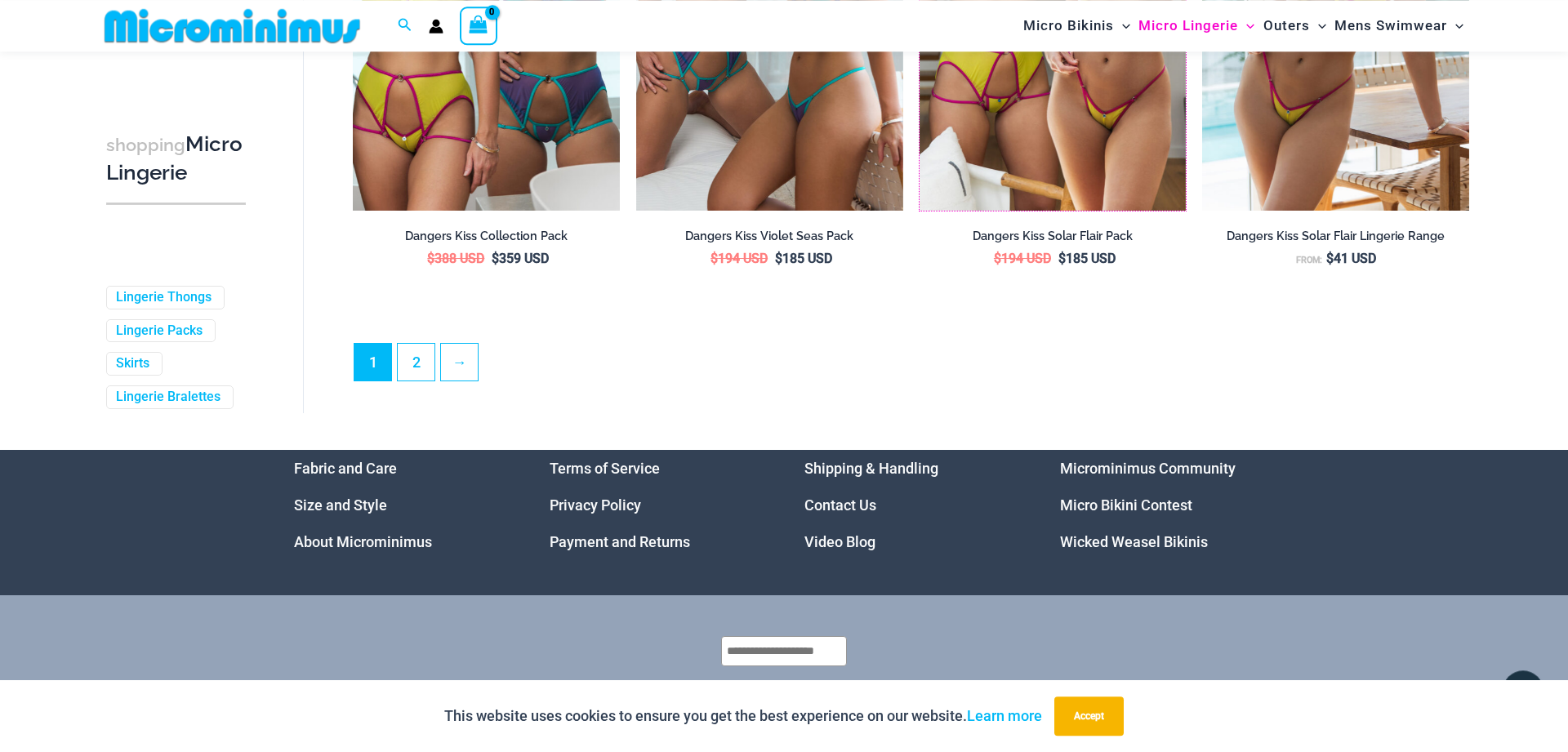
scroll to position [4446, 0]
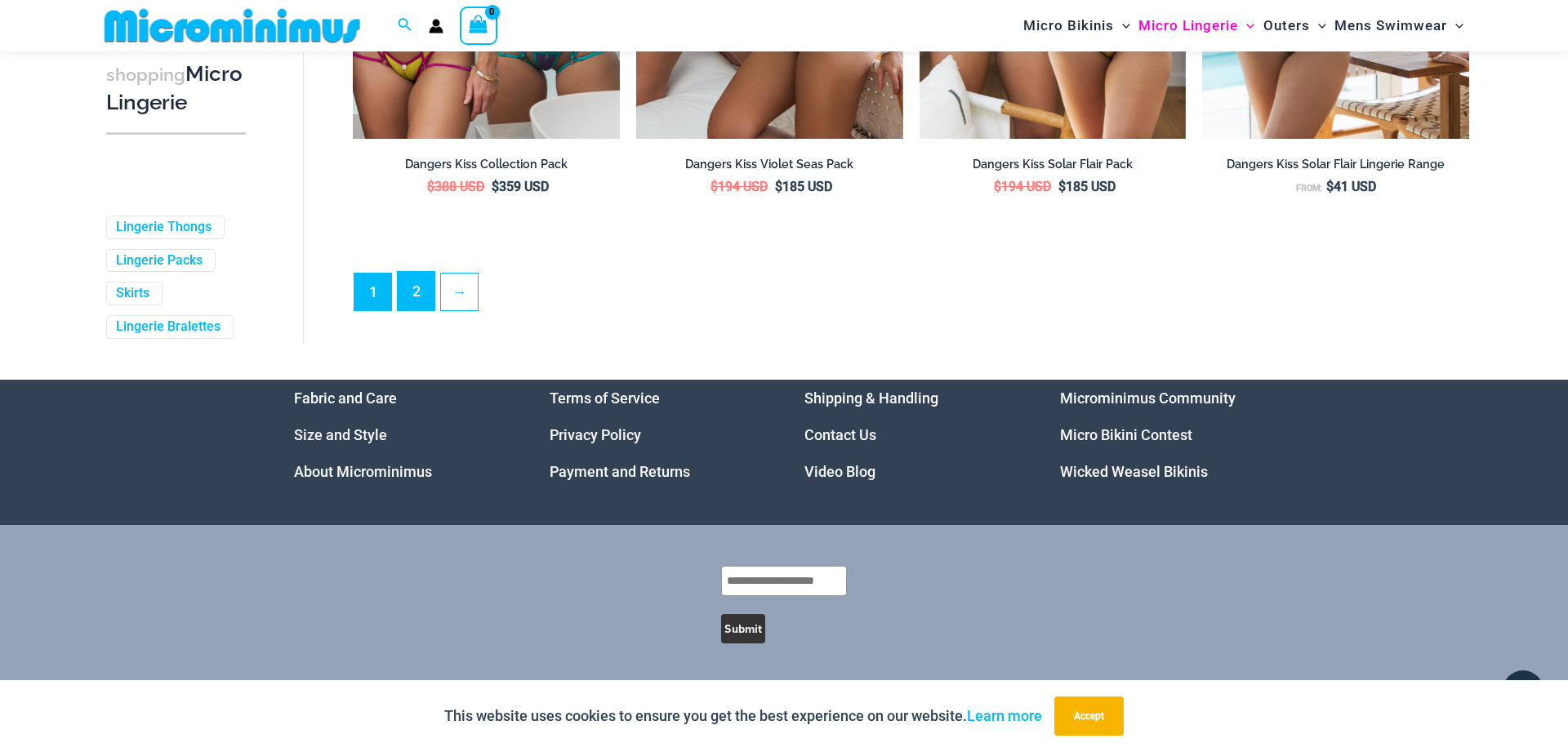
click at [413, 294] on link "2" at bounding box center [416, 292] width 37 height 39
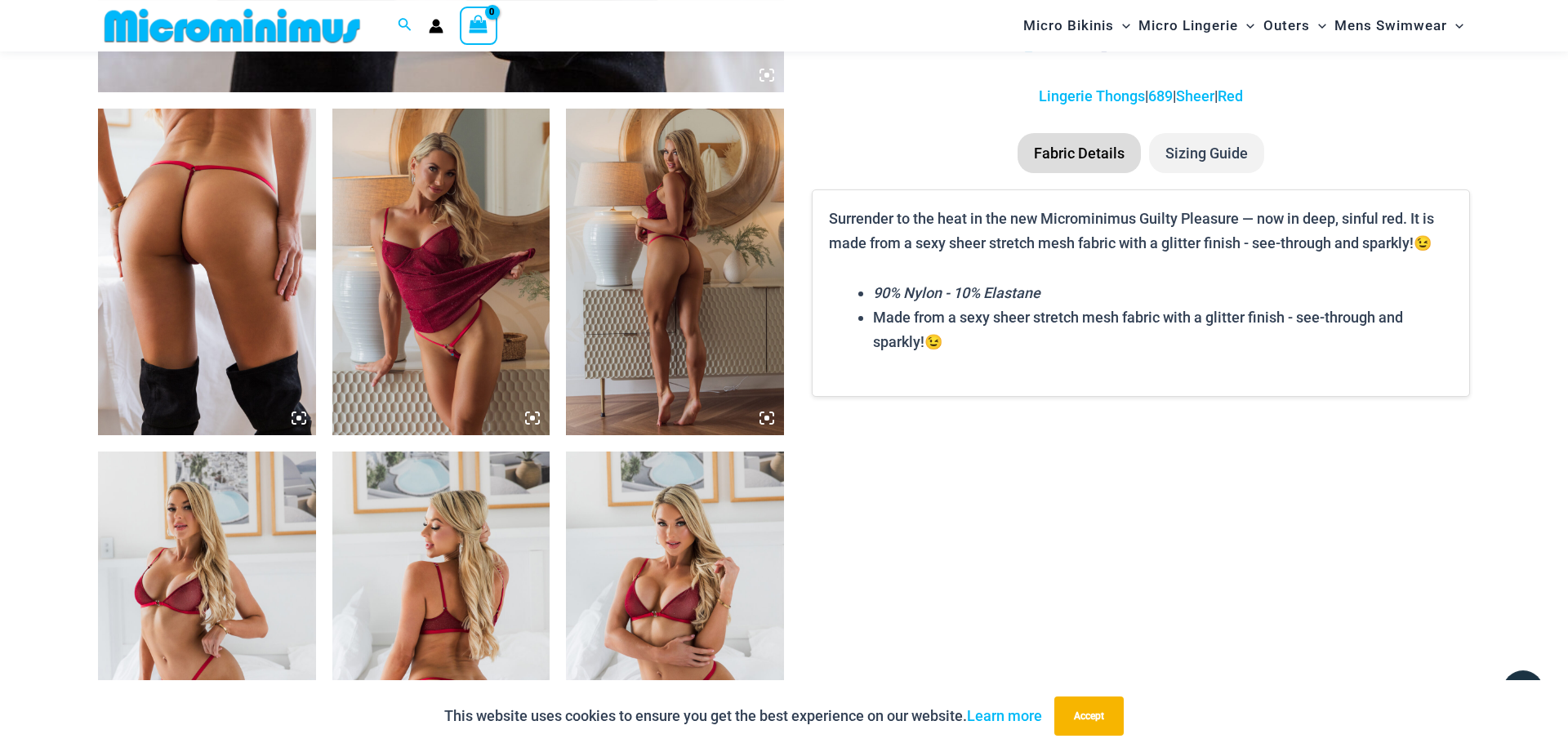
scroll to position [1151, 0]
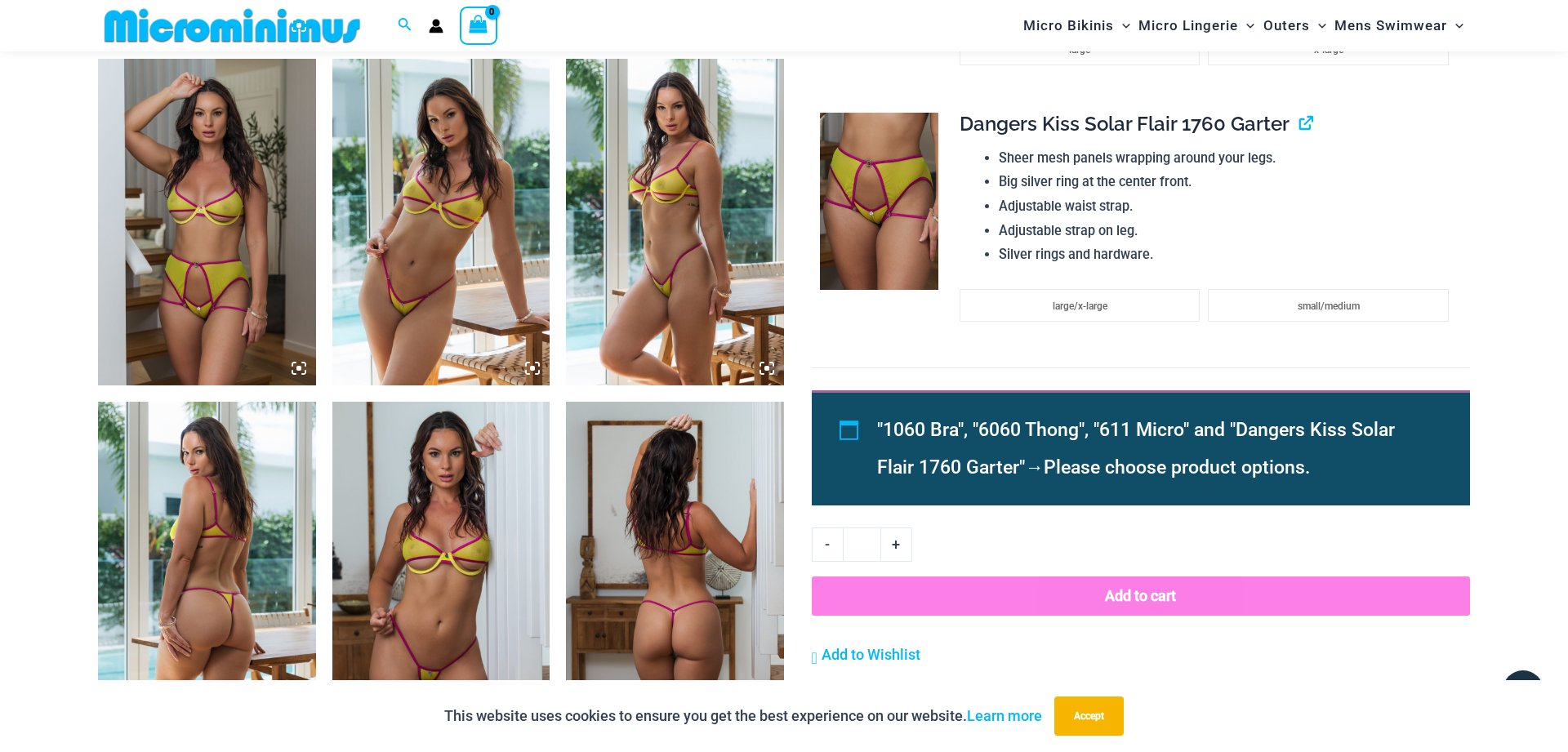
scroll to position [1650, 0]
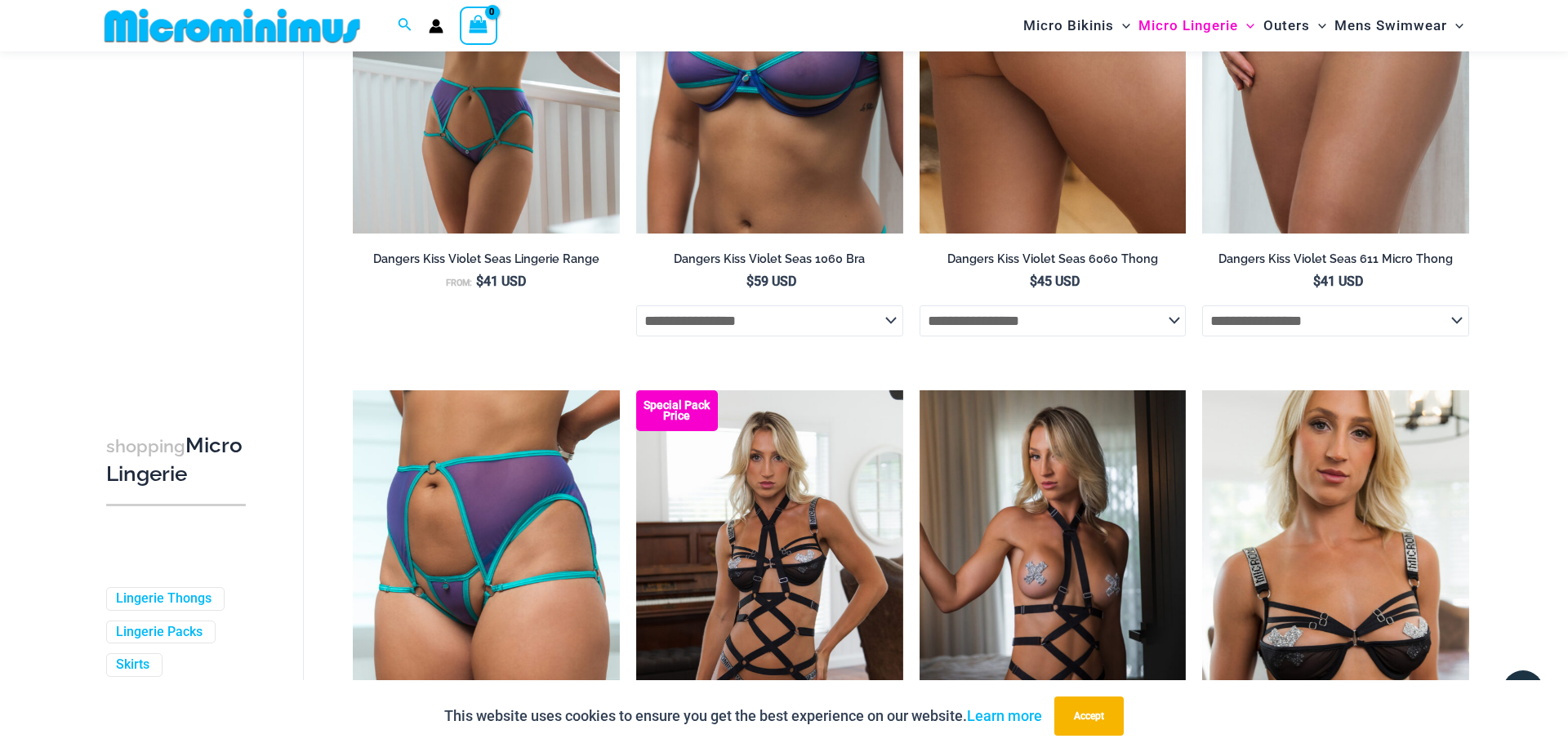
scroll to position [1070, 0]
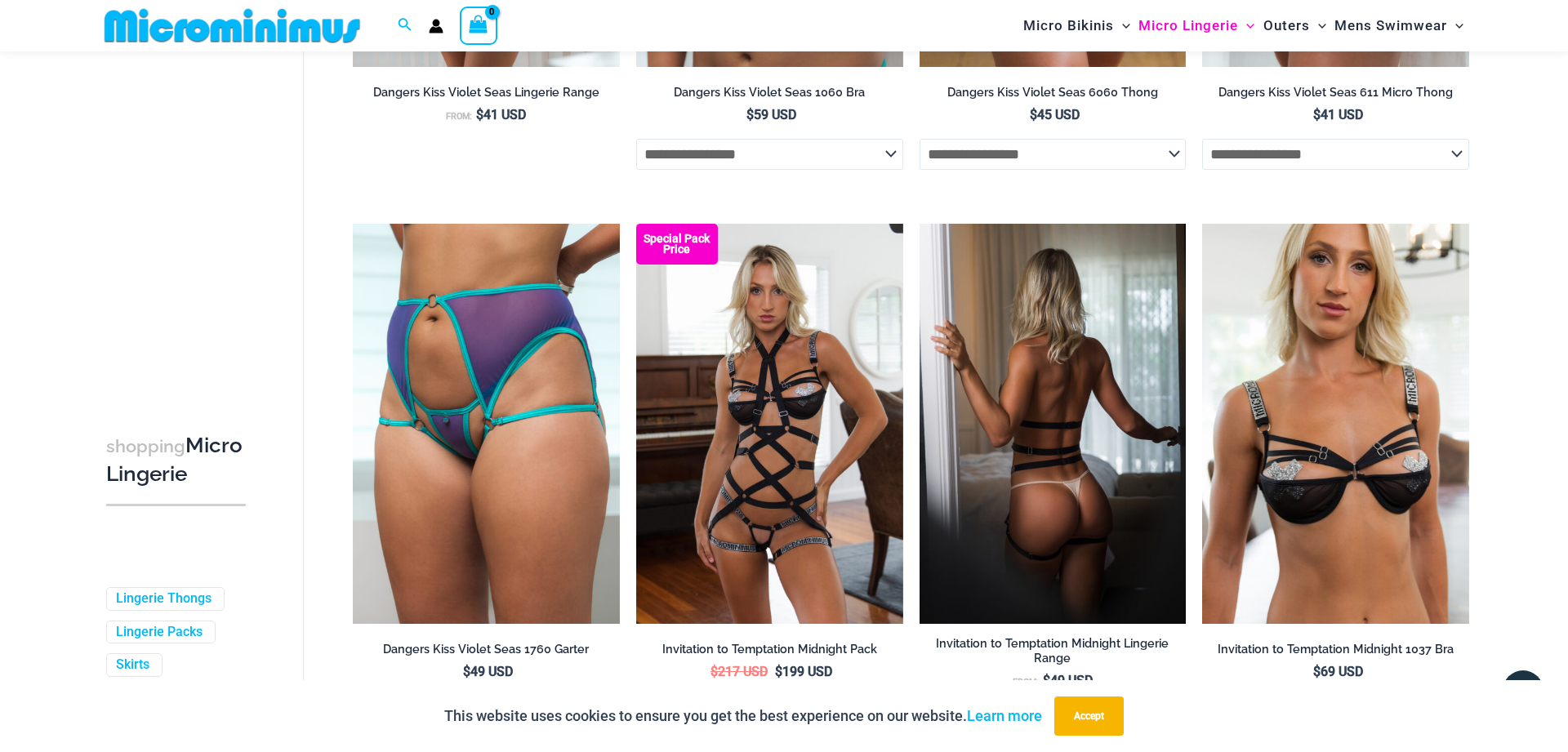
click at [1070, 439] on img at bounding box center [1053, 423] width 267 height 400
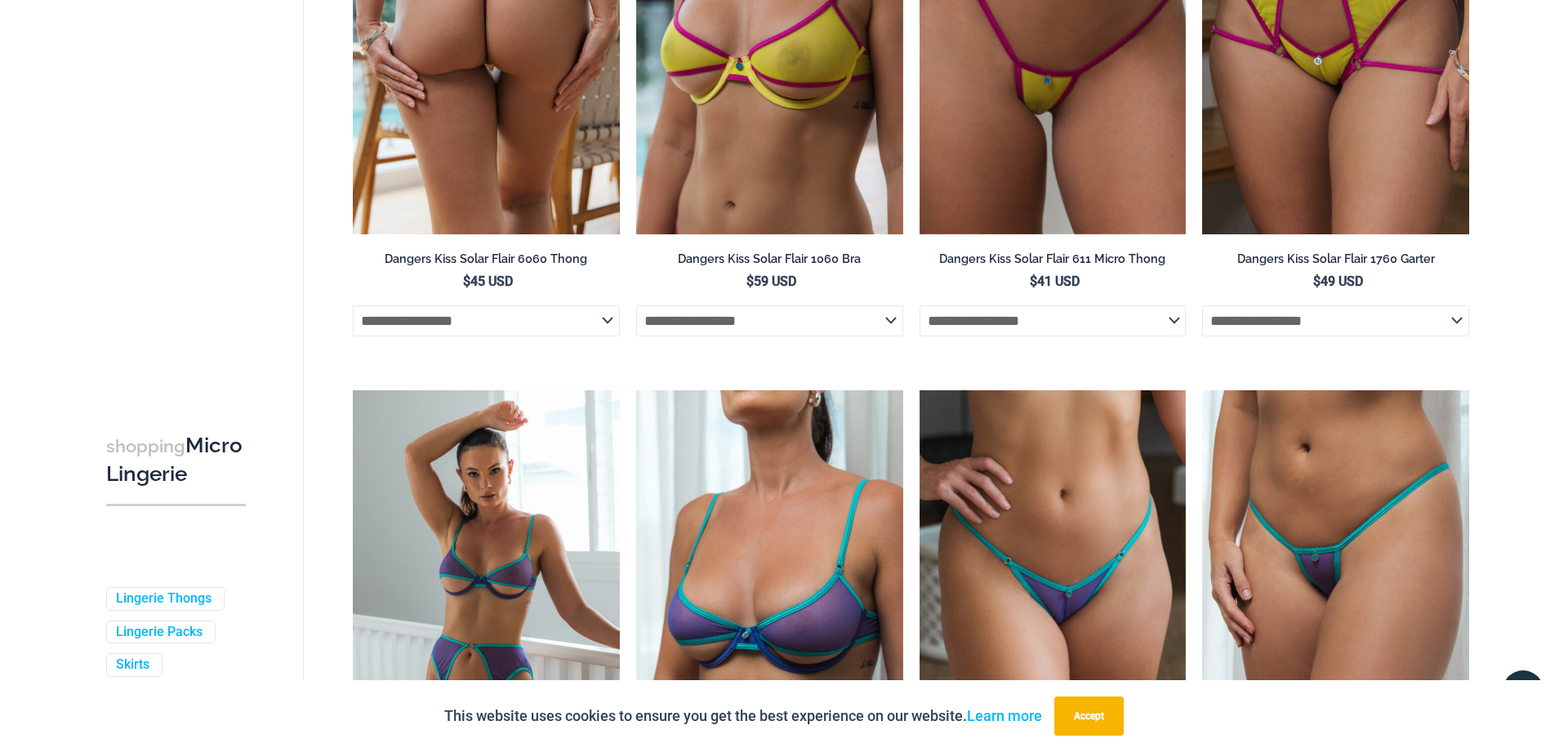
scroll to position [0, 0]
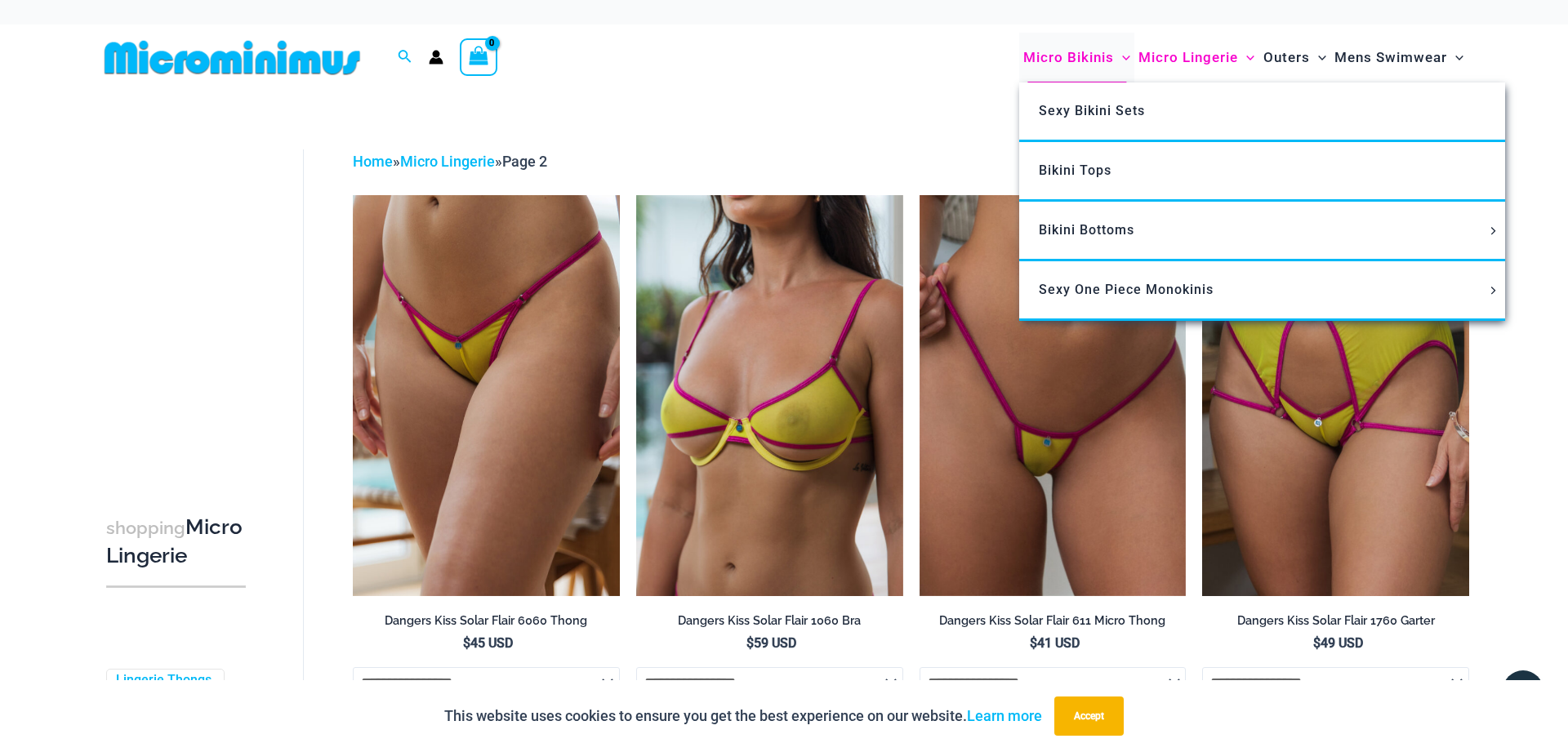
click at [1063, 54] on span "Micro Bikinis" at bounding box center [1069, 58] width 91 height 42
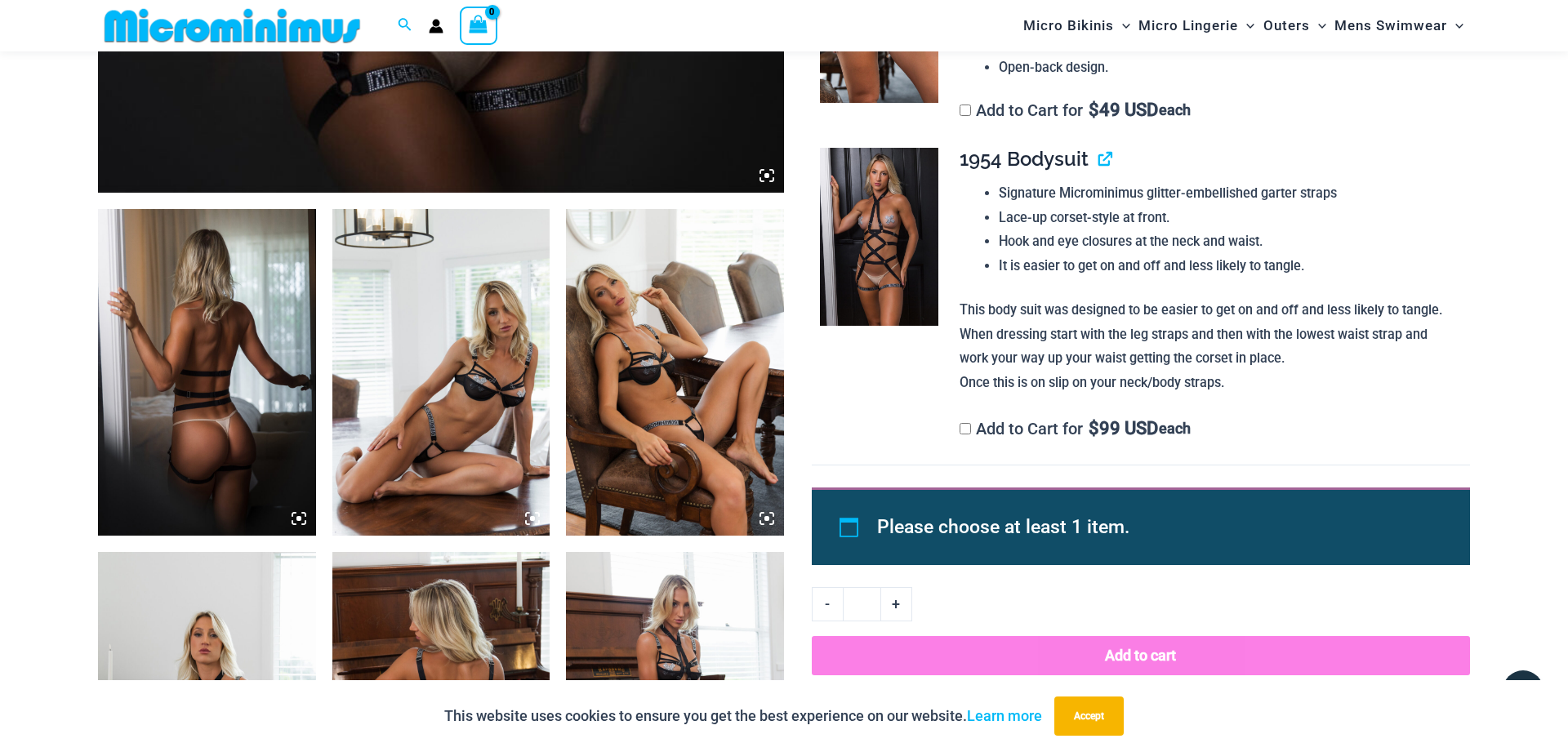
scroll to position [1234, 0]
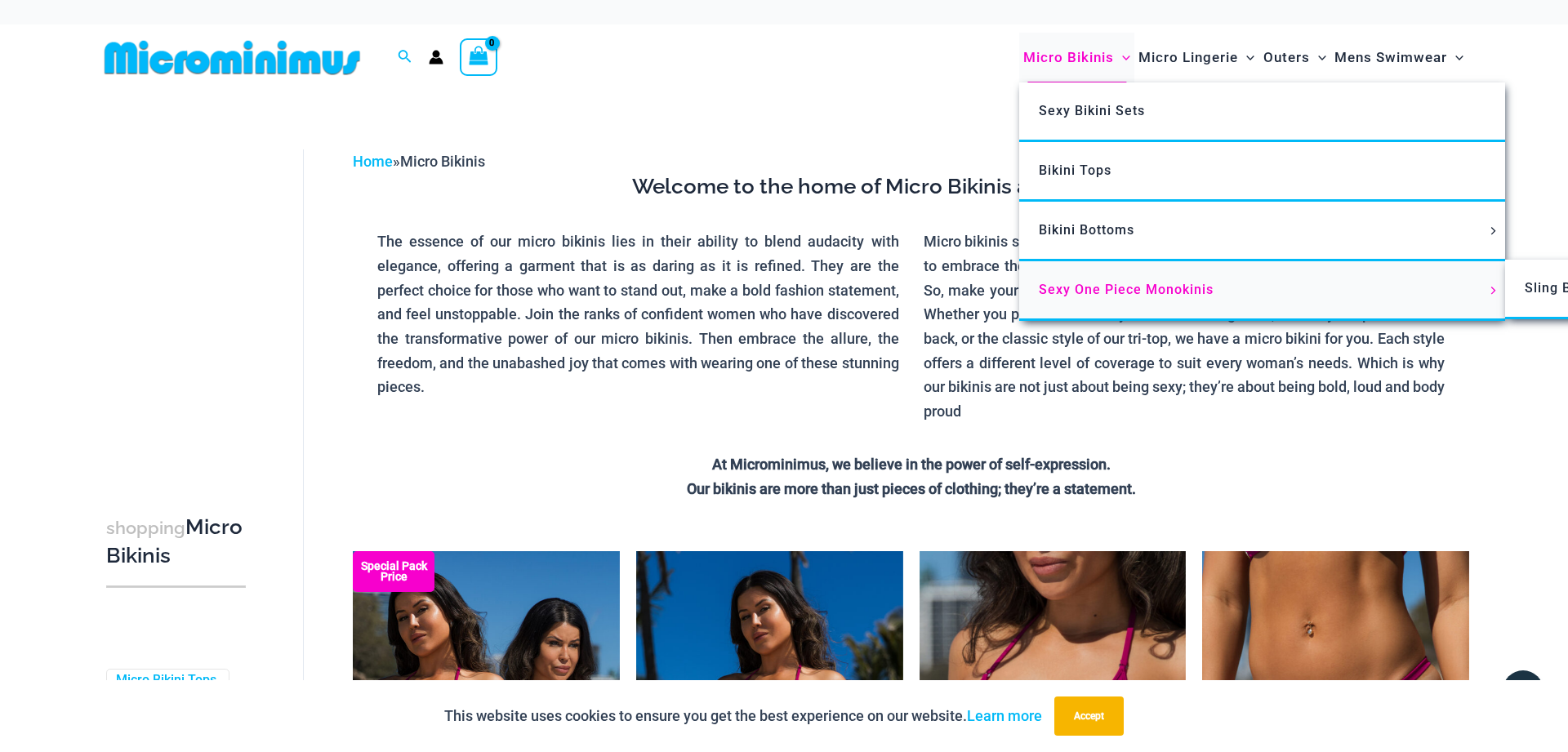
click at [1111, 284] on span "Sexy One Piece Monokinis" at bounding box center [1127, 290] width 175 height 16
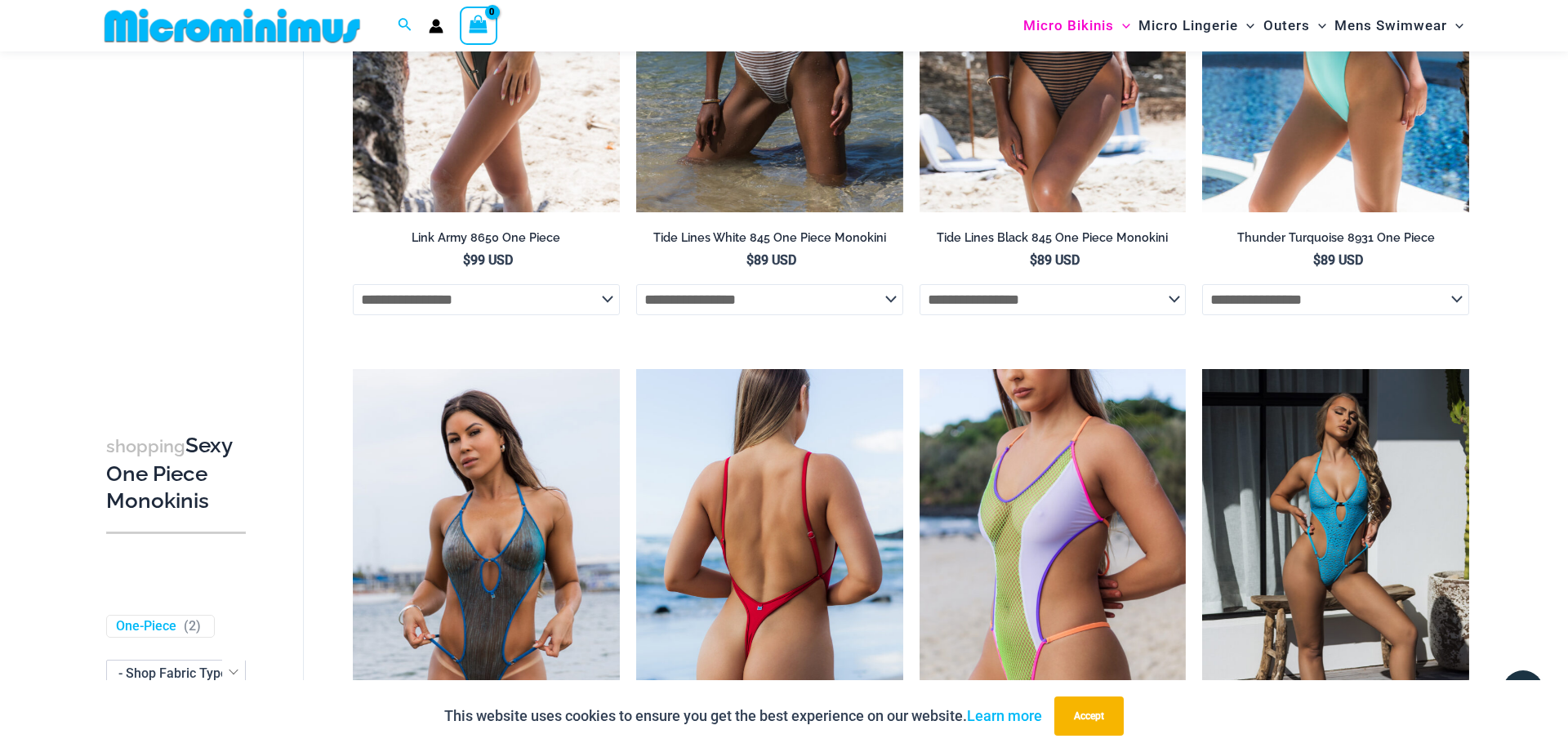
scroll to position [2233, 0]
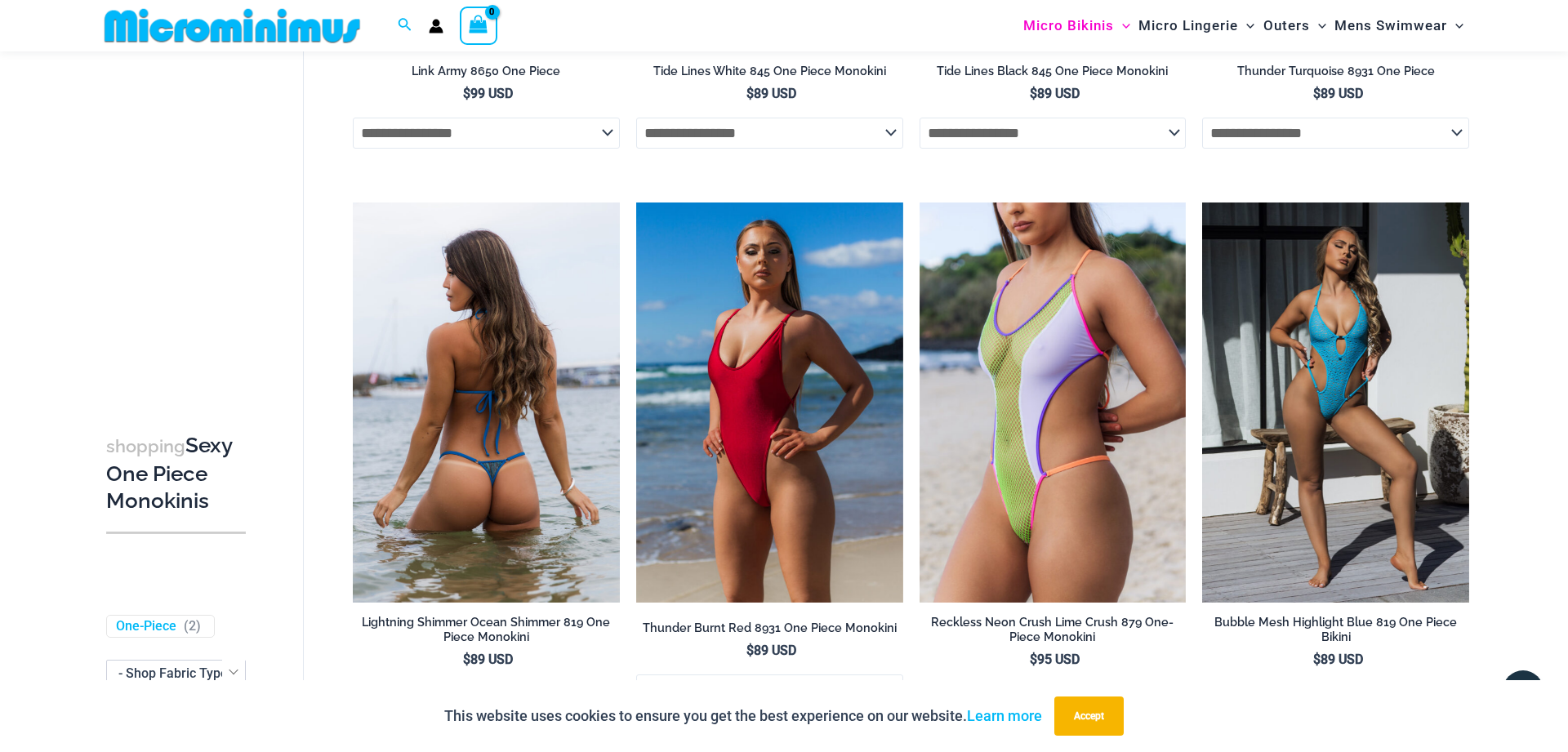
click at [516, 369] on img at bounding box center [486, 402] width 267 height 400
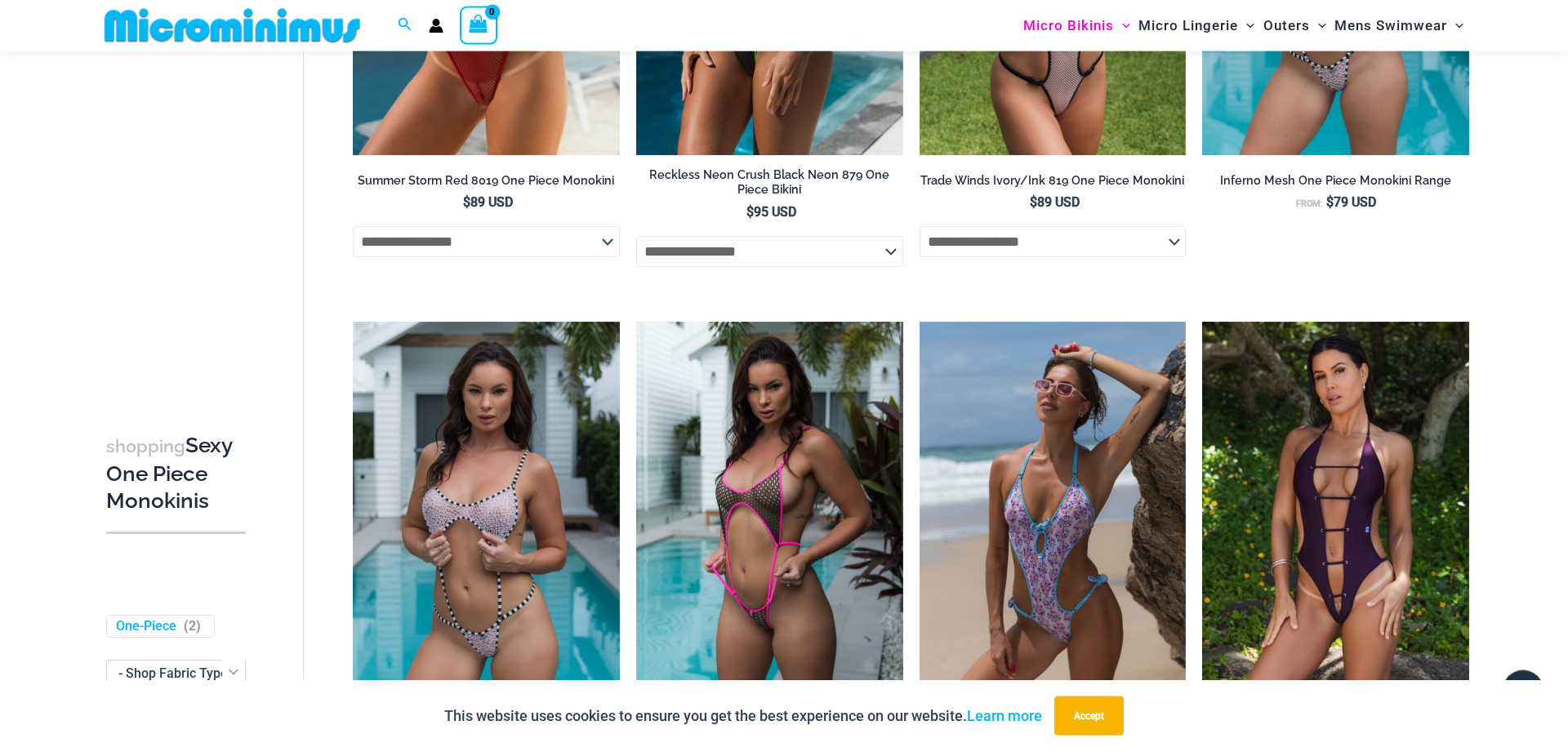
scroll to position [901, 0]
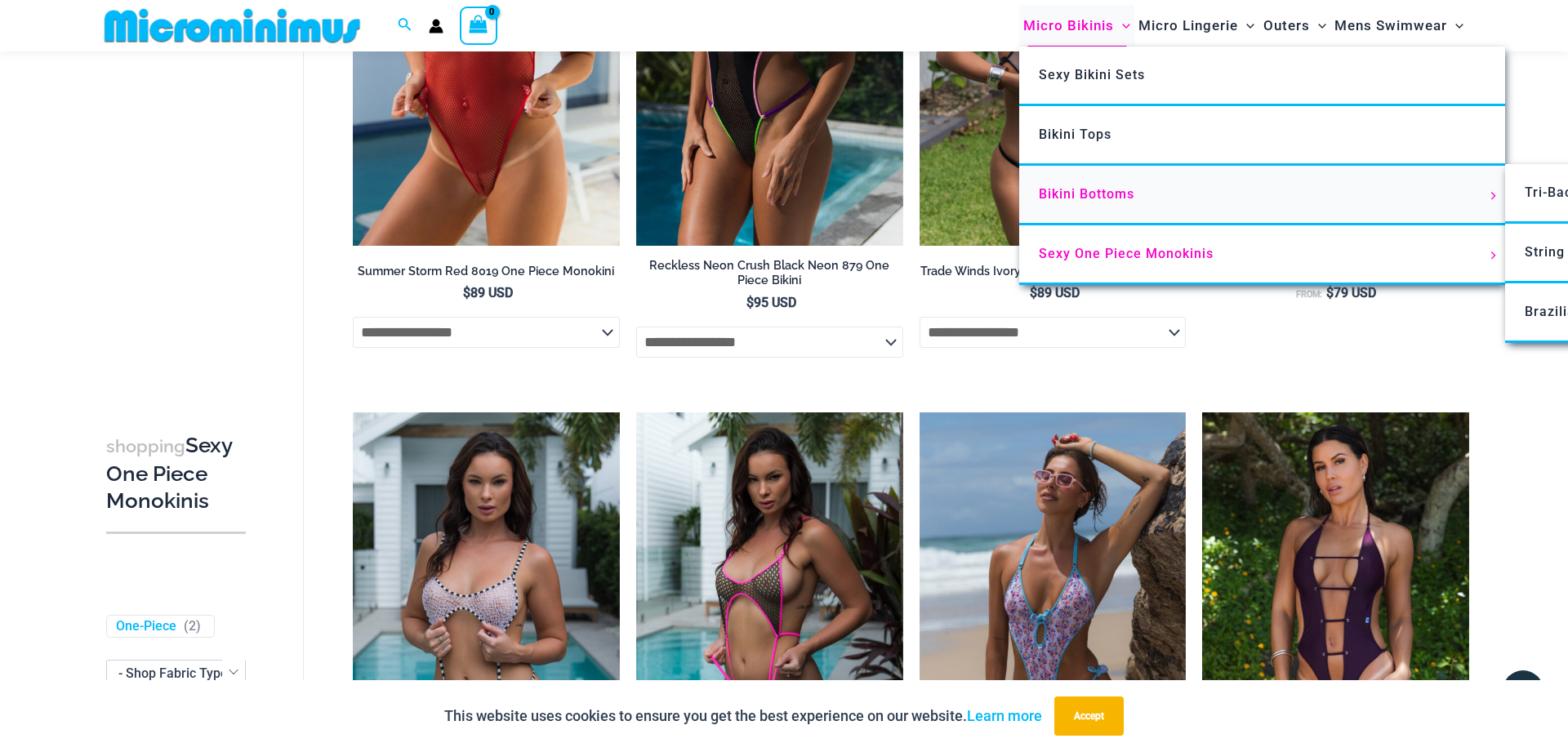
click at [1095, 199] on span "Bikini Bottoms" at bounding box center [1086, 194] width 95 height 16
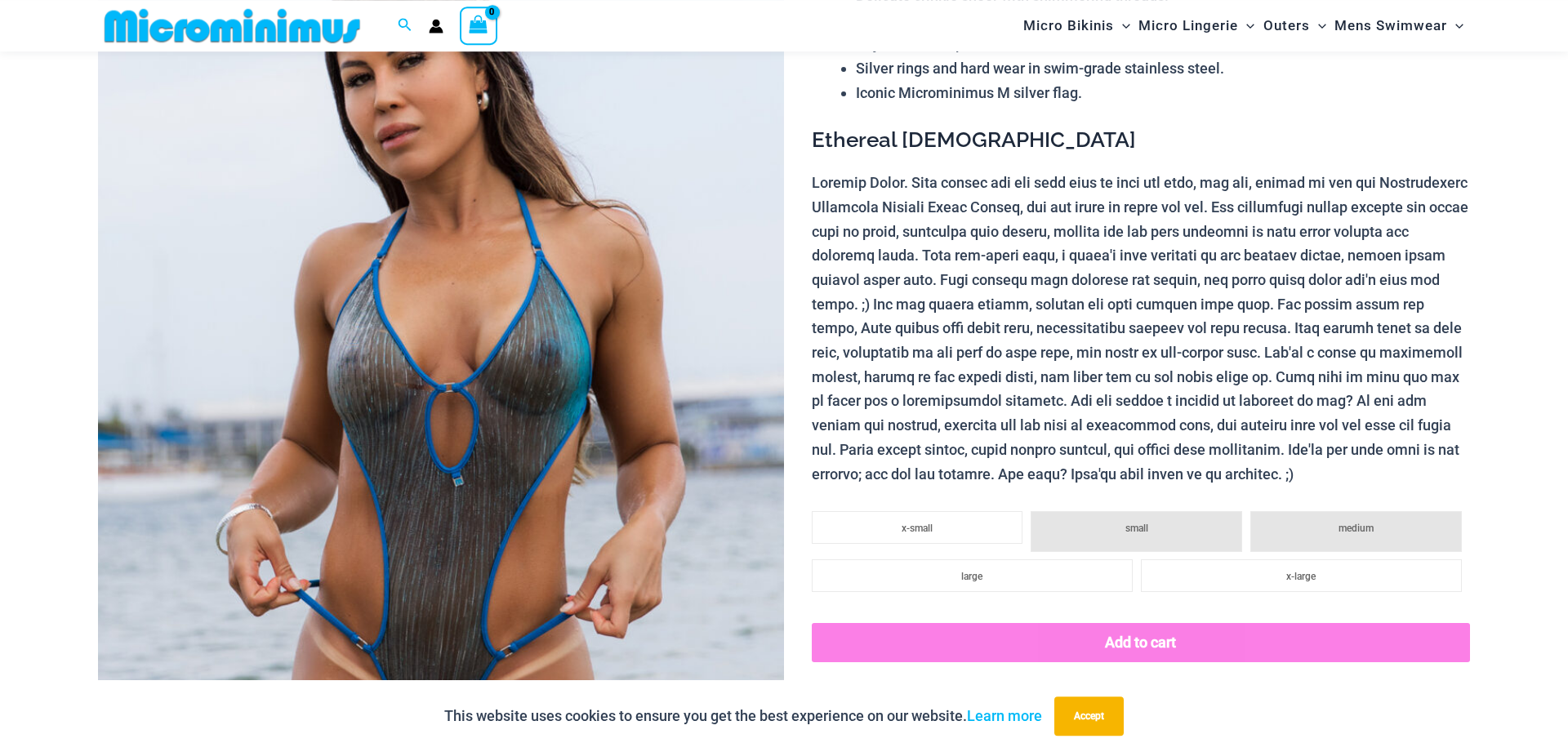
scroll to position [402, 0]
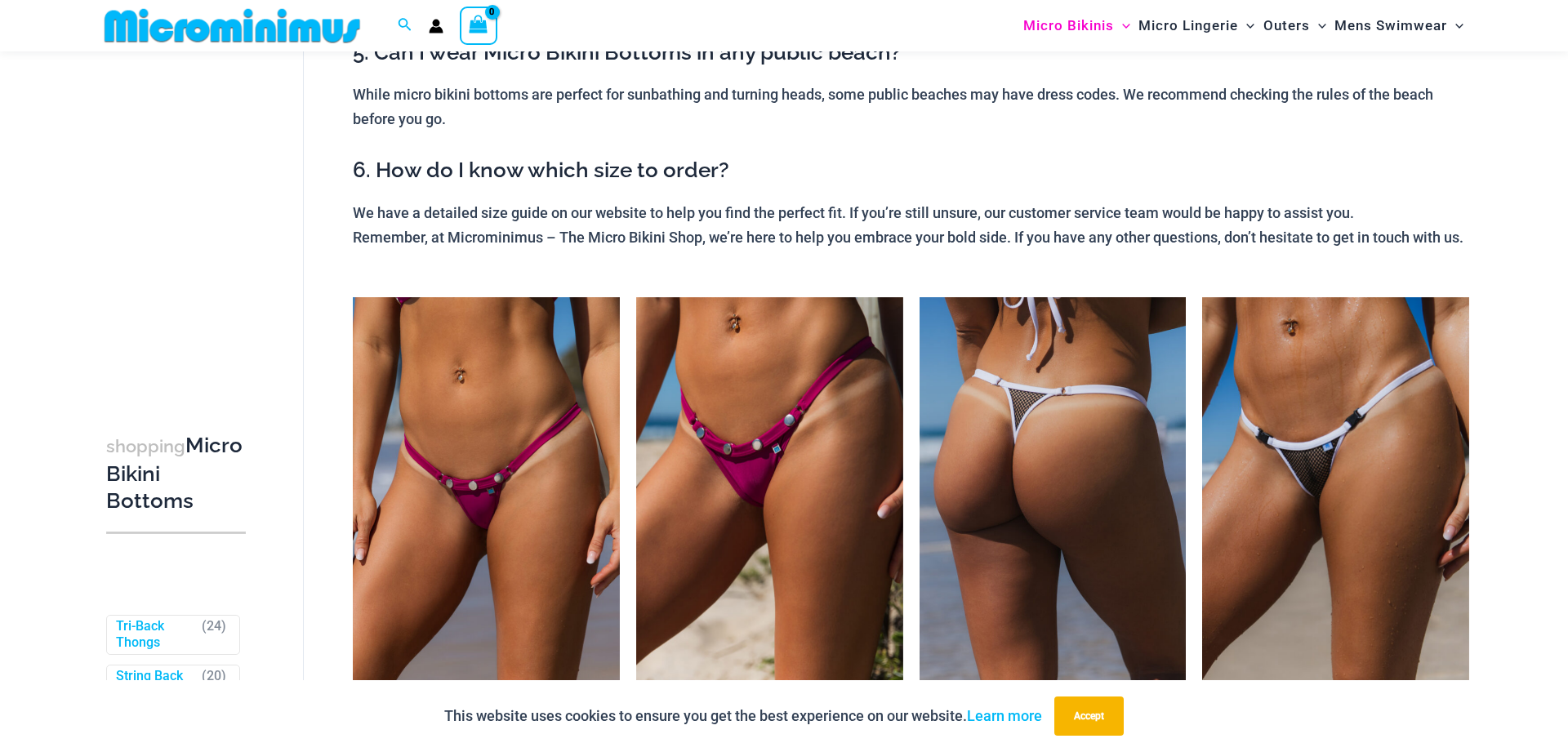
scroll to position [734, 0]
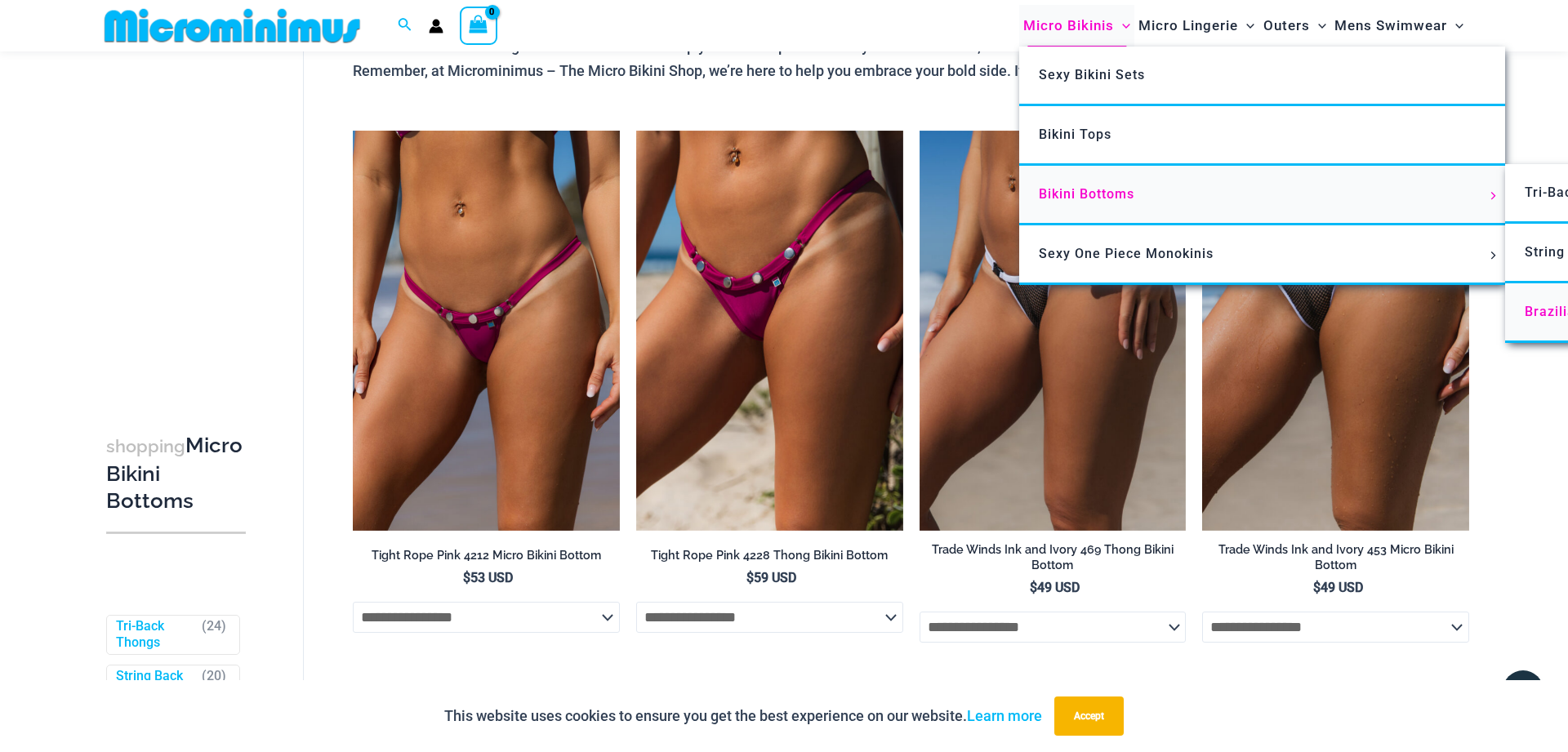
click at [1554, 310] on span "Brazilian Cheekys" at bounding box center [1584, 312] width 118 height 16
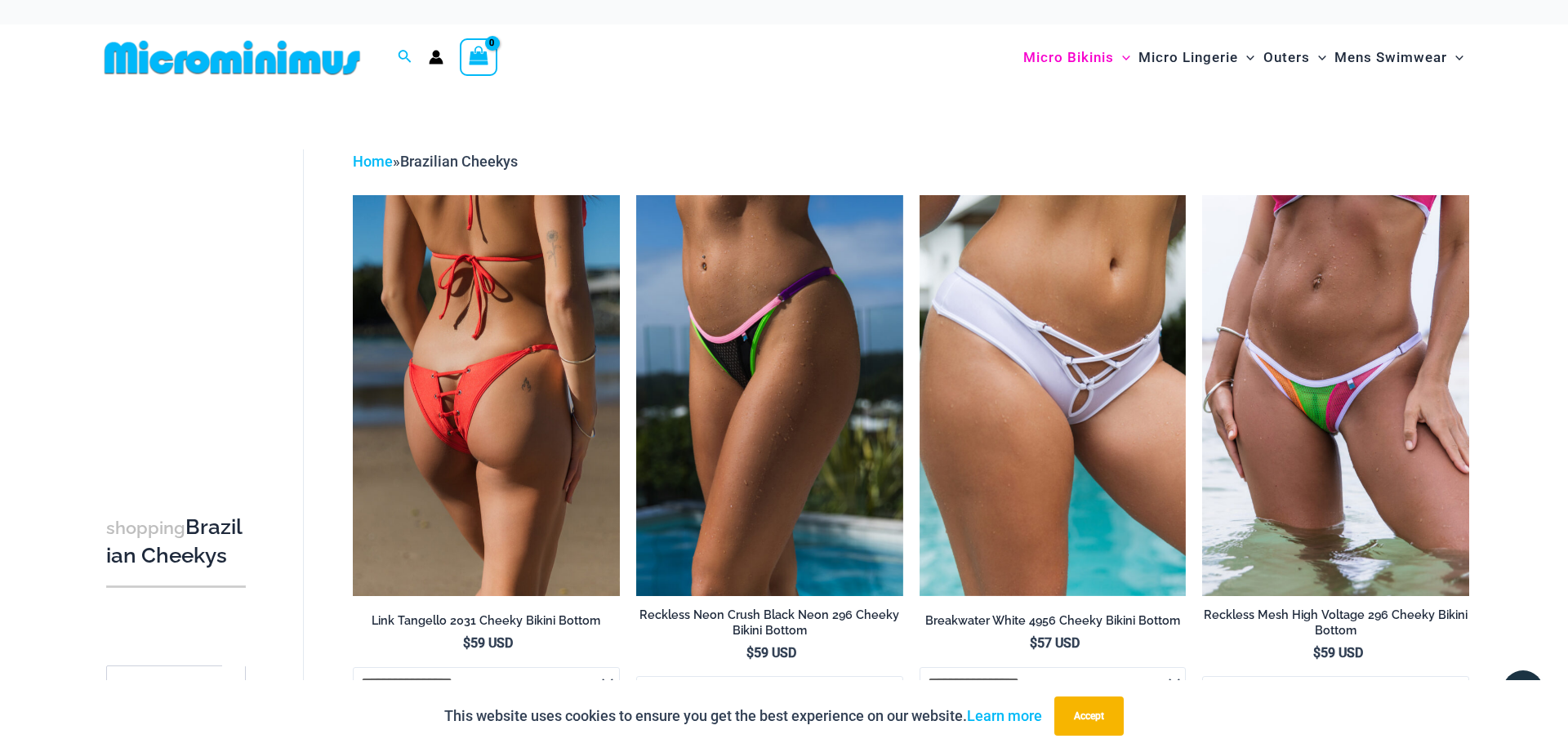
click at [495, 469] on img at bounding box center [486, 395] width 267 height 400
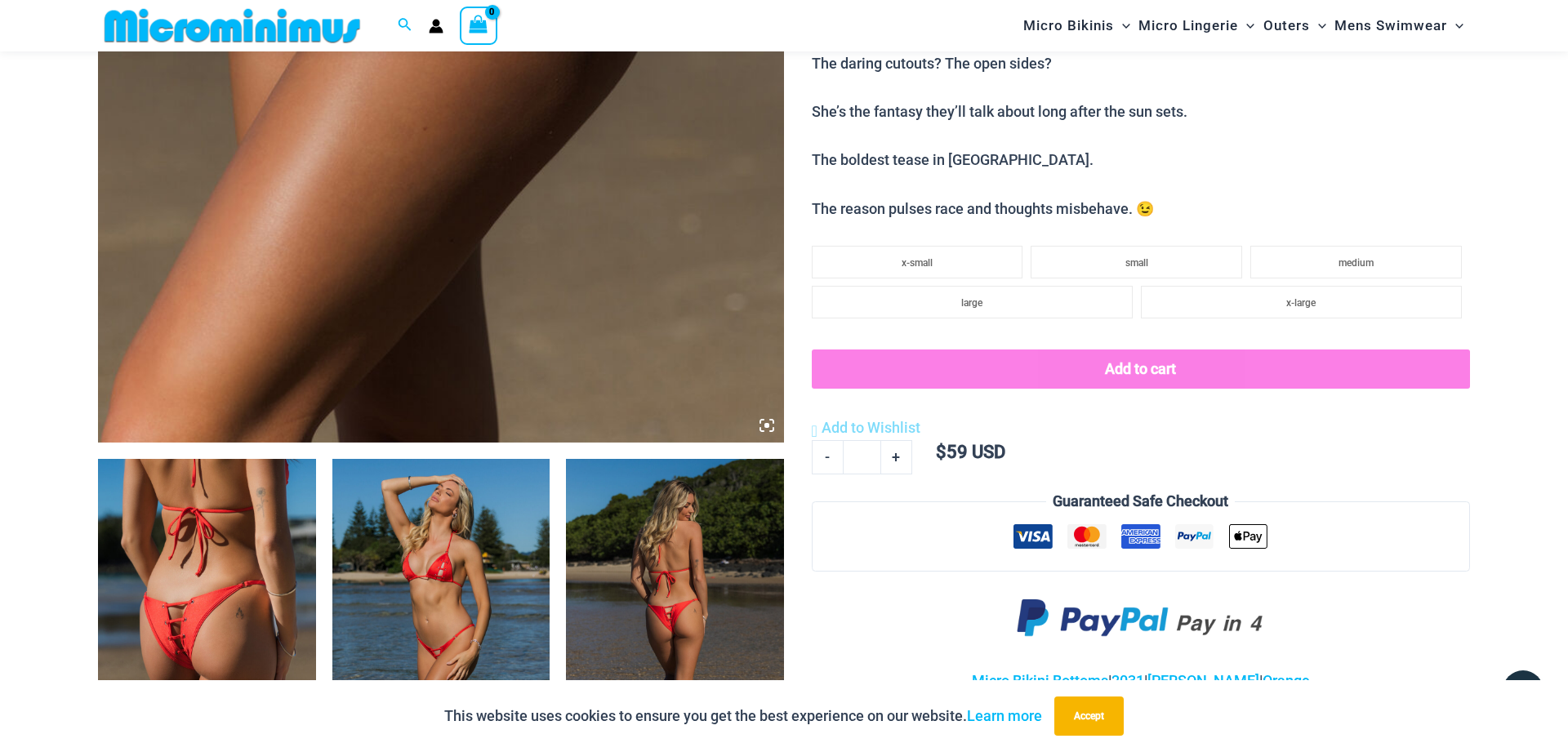
scroll to position [985, 0]
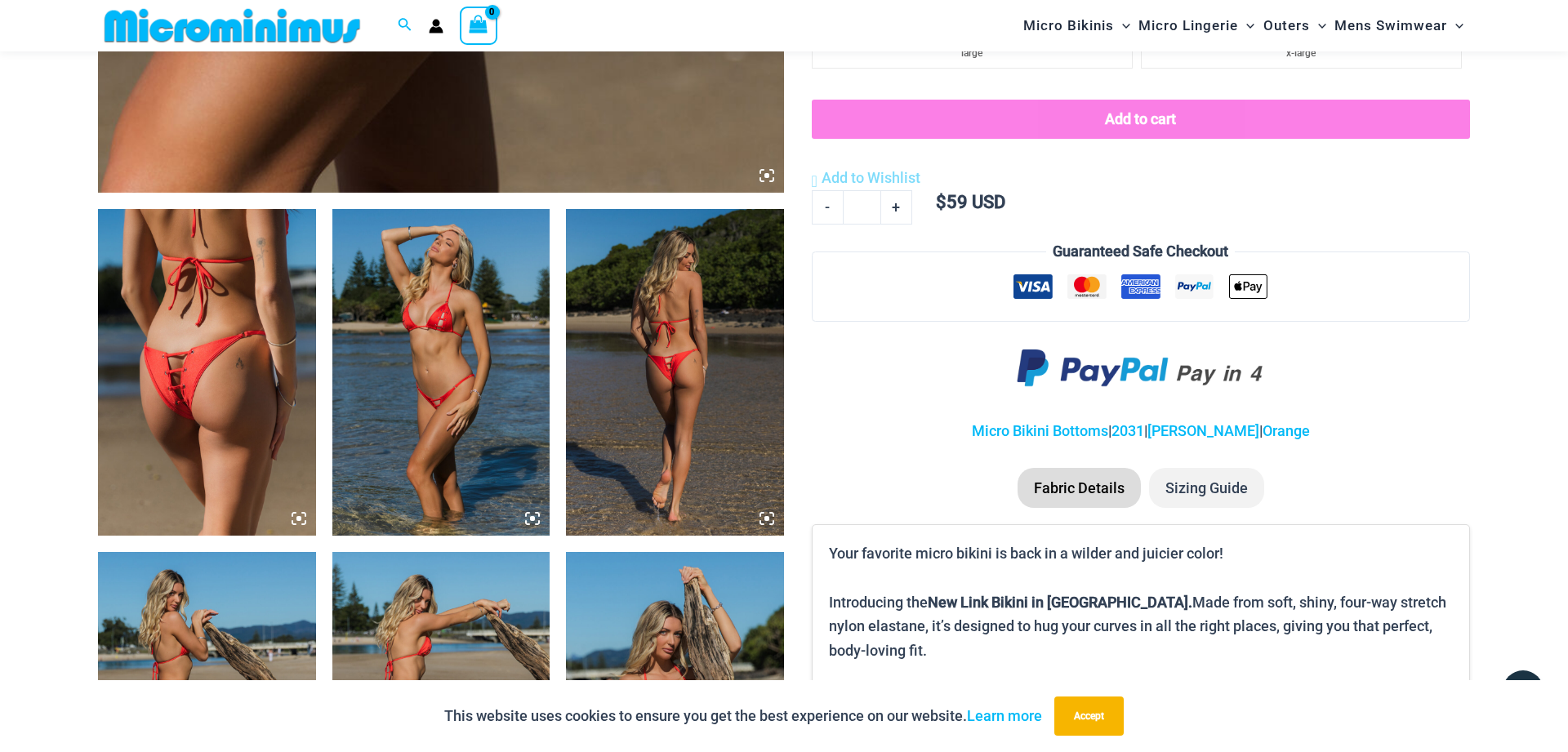
click at [428, 308] on img at bounding box center [441, 372] width 218 height 327
